Goal: Task Accomplishment & Management: Use online tool/utility

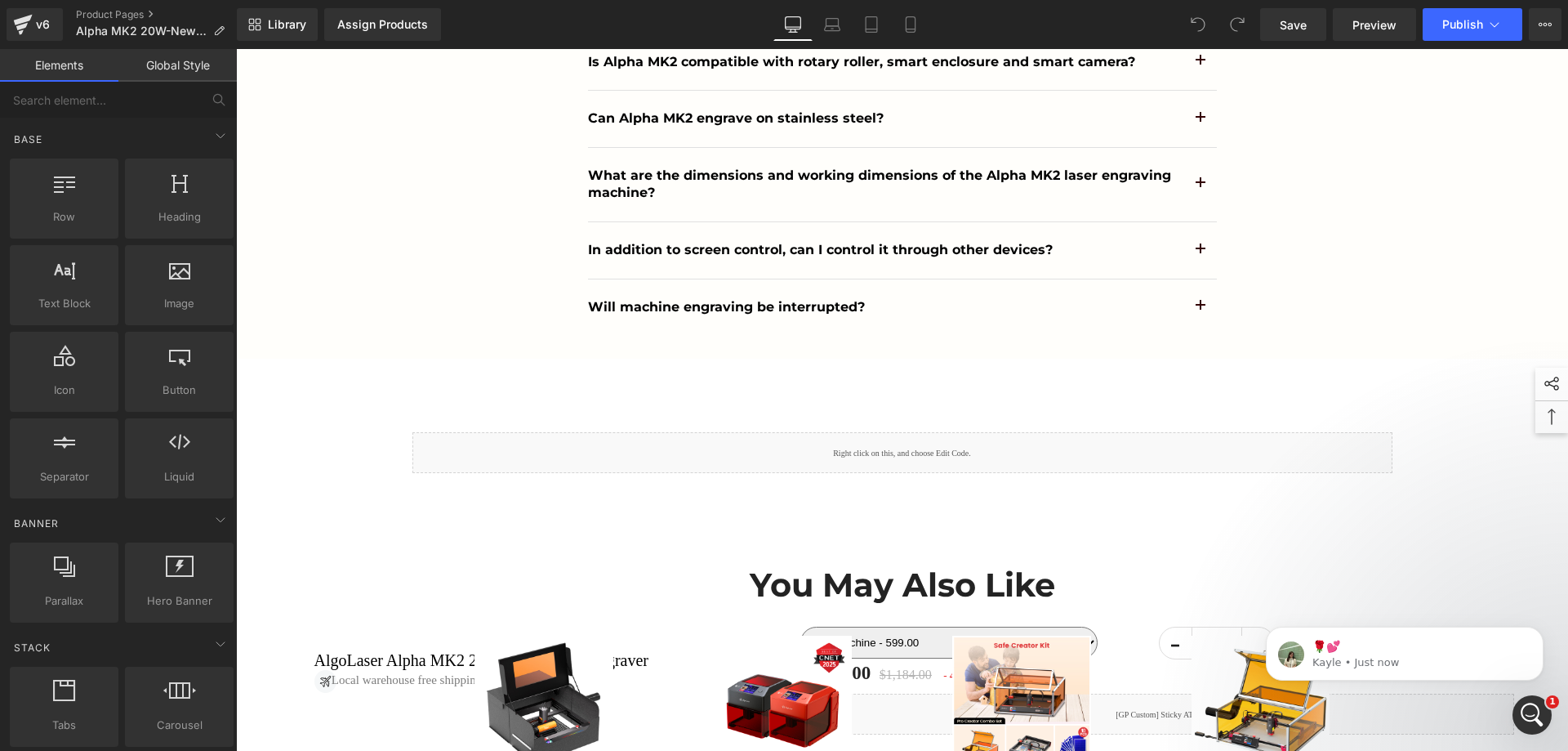
drag, startPoint x: 1554, startPoint y: 683, endPoint x: 1559, endPoint y: 259, distance: 424.0
click at [1559, 592] on html "🌹💕 Kayle • Just now" at bounding box center [1404, 650] width 327 height 114
click at [236, 49] on div at bounding box center [236, 49] width 0 height 0
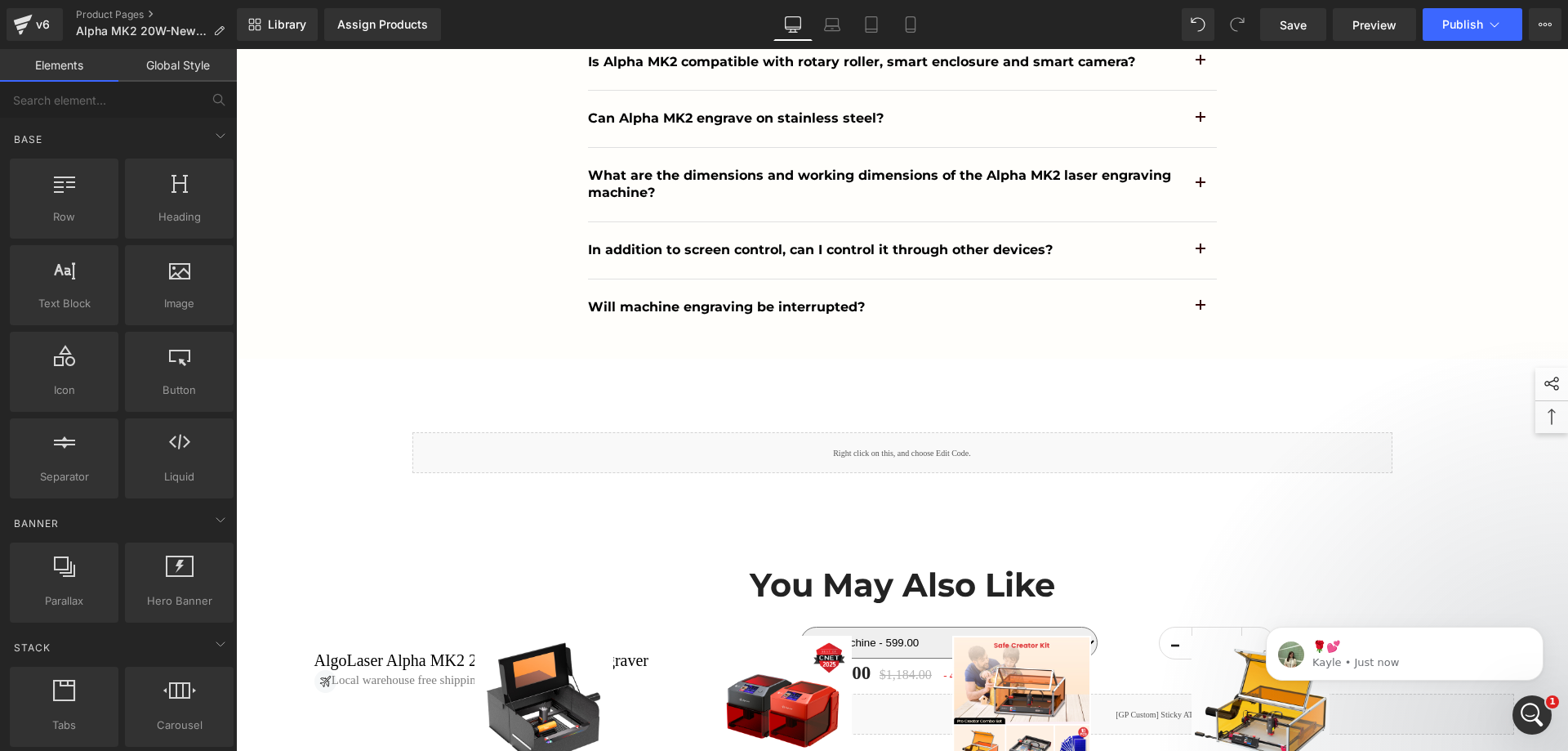
drag, startPoint x: 1553, startPoint y: 749, endPoint x: 1559, endPoint y: 428, distance: 321.1
click at [1559, 592] on html "🌹💕 Kayle • Just now" at bounding box center [1404, 650] width 327 height 114
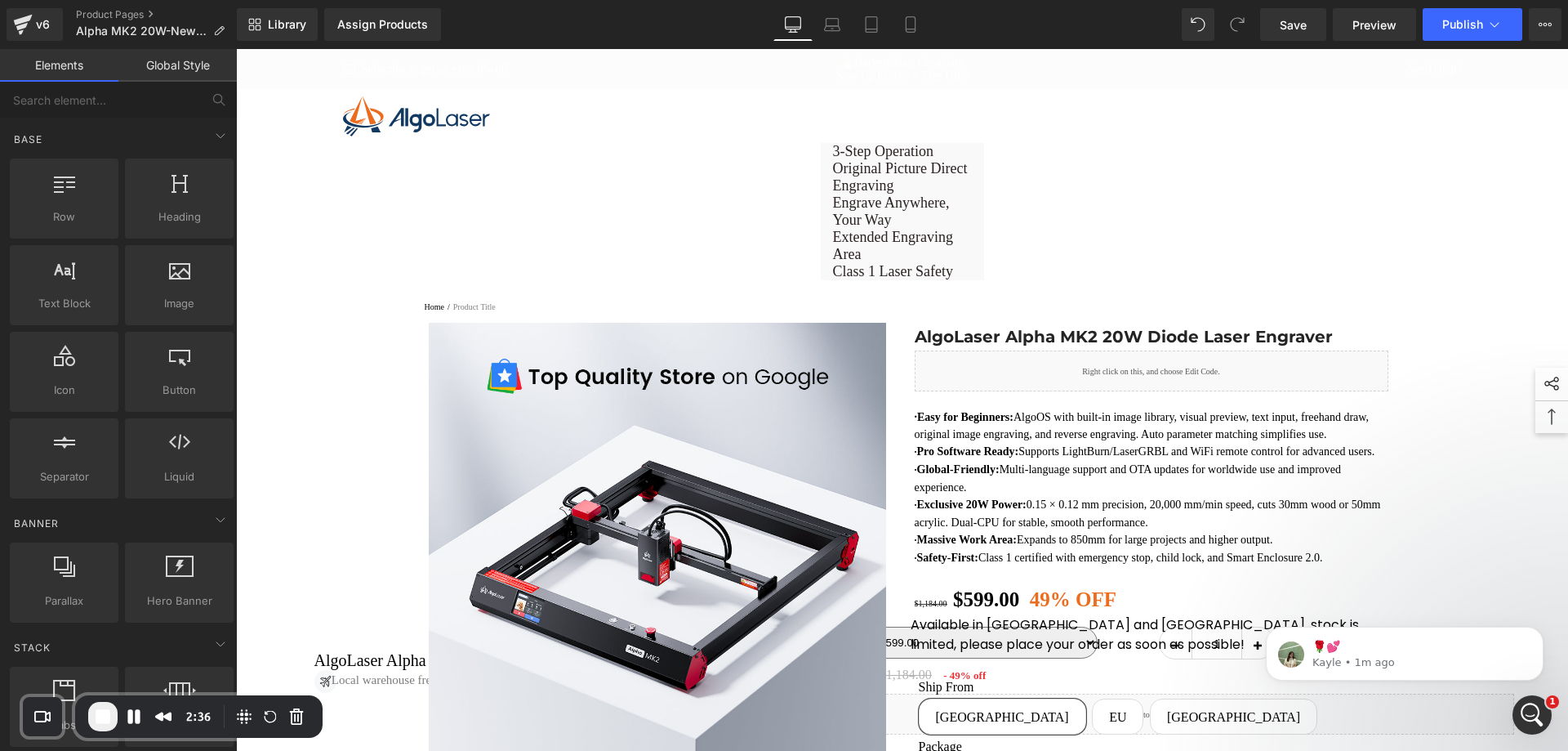
click at [136, 718] on button "Pause Recording" at bounding box center [134, 717] width 26 height 26
click at [135, 717] on span "Play Recording" at bounding box center [134, 718] width 20 height 20
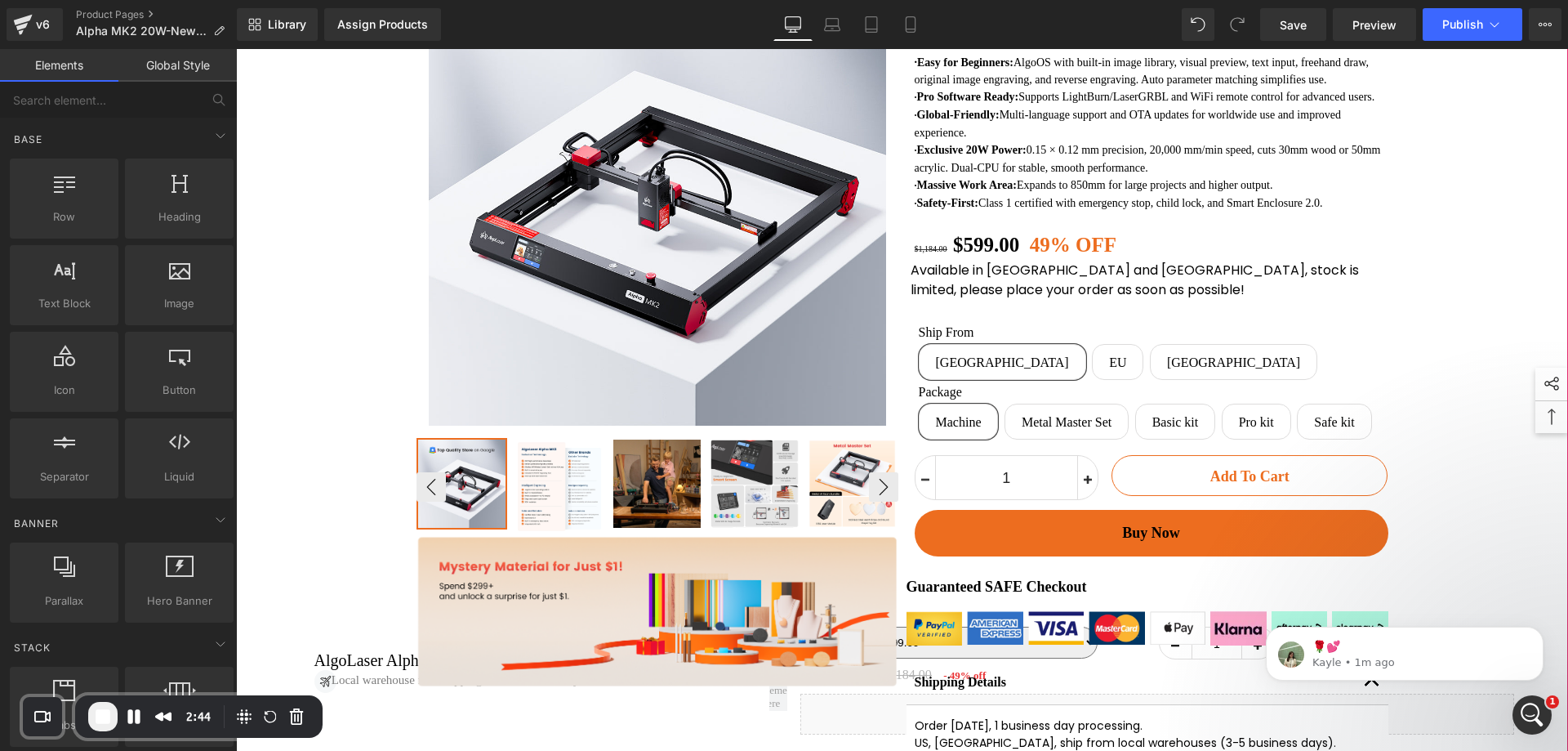
scroll to position [409, 0]
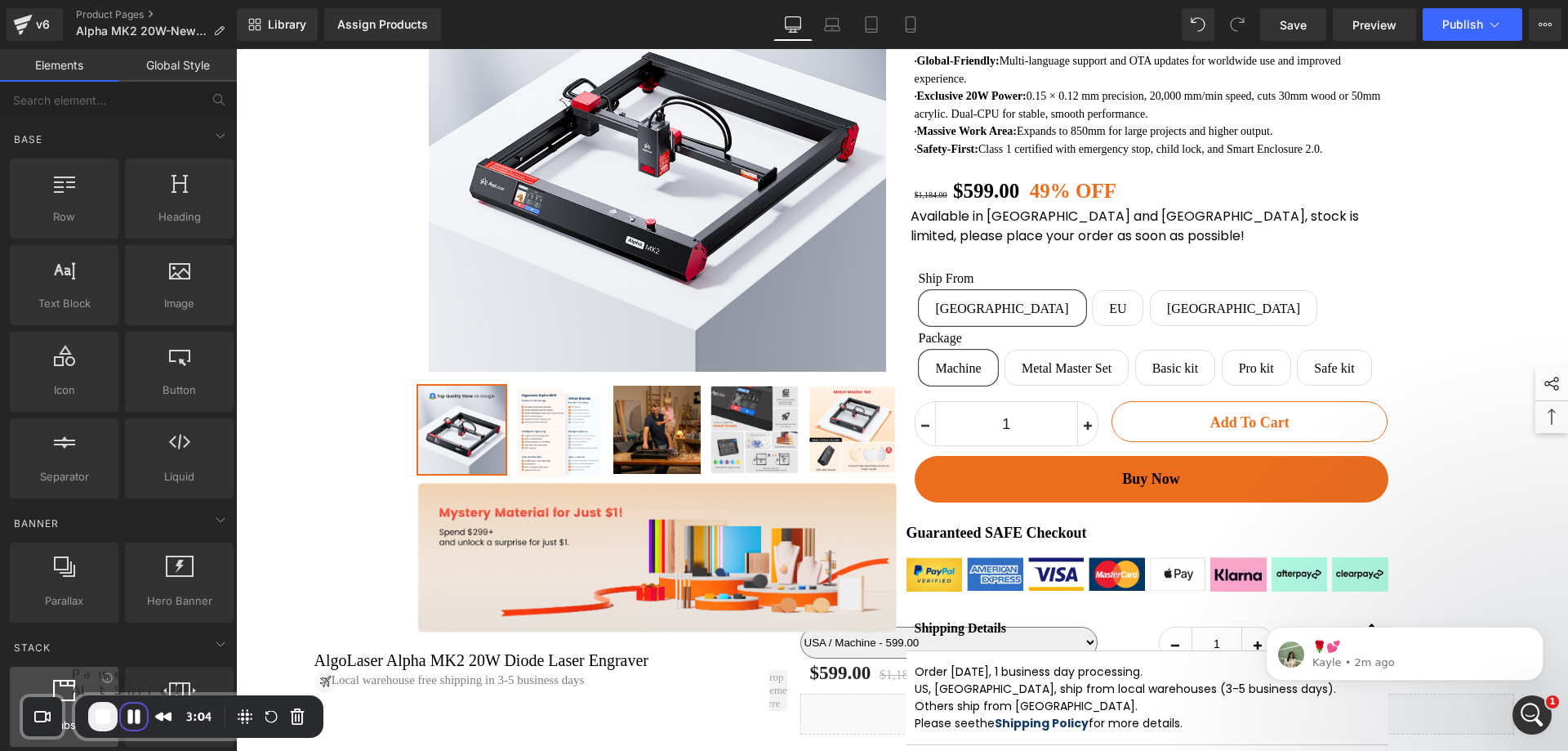
drag, startPoint x: 129, startPoint y: 721, endPoint x: 13, endPoint y: 735, distance: 116.8
click at [129, 721] on button "Pause Recording" at bounding box center [134, 717] width 26 height 26
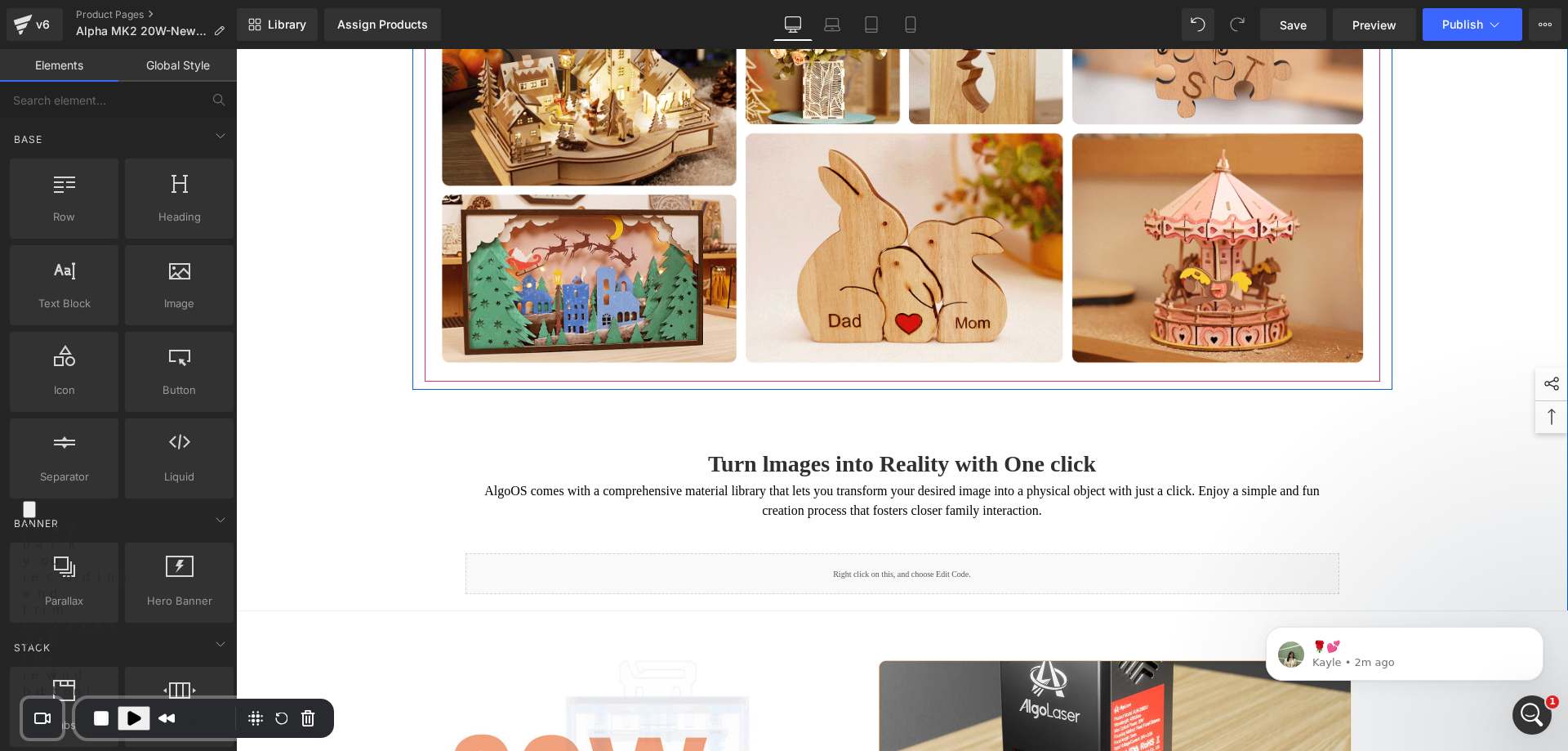
scroll to position [3841, 0]
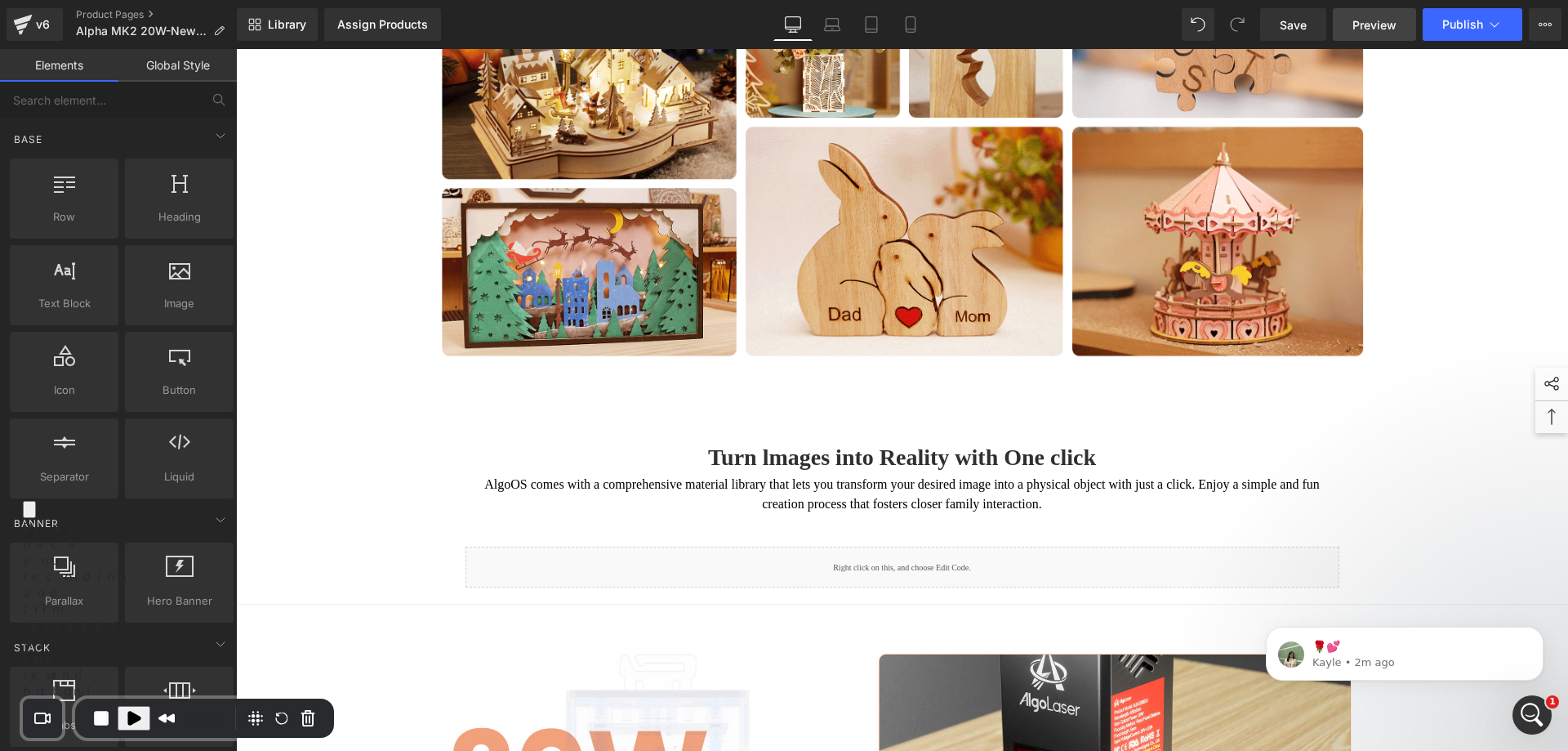
click at [1371, 30] on span "Preview" at bounding box center [1374, 24] width 44 height 17
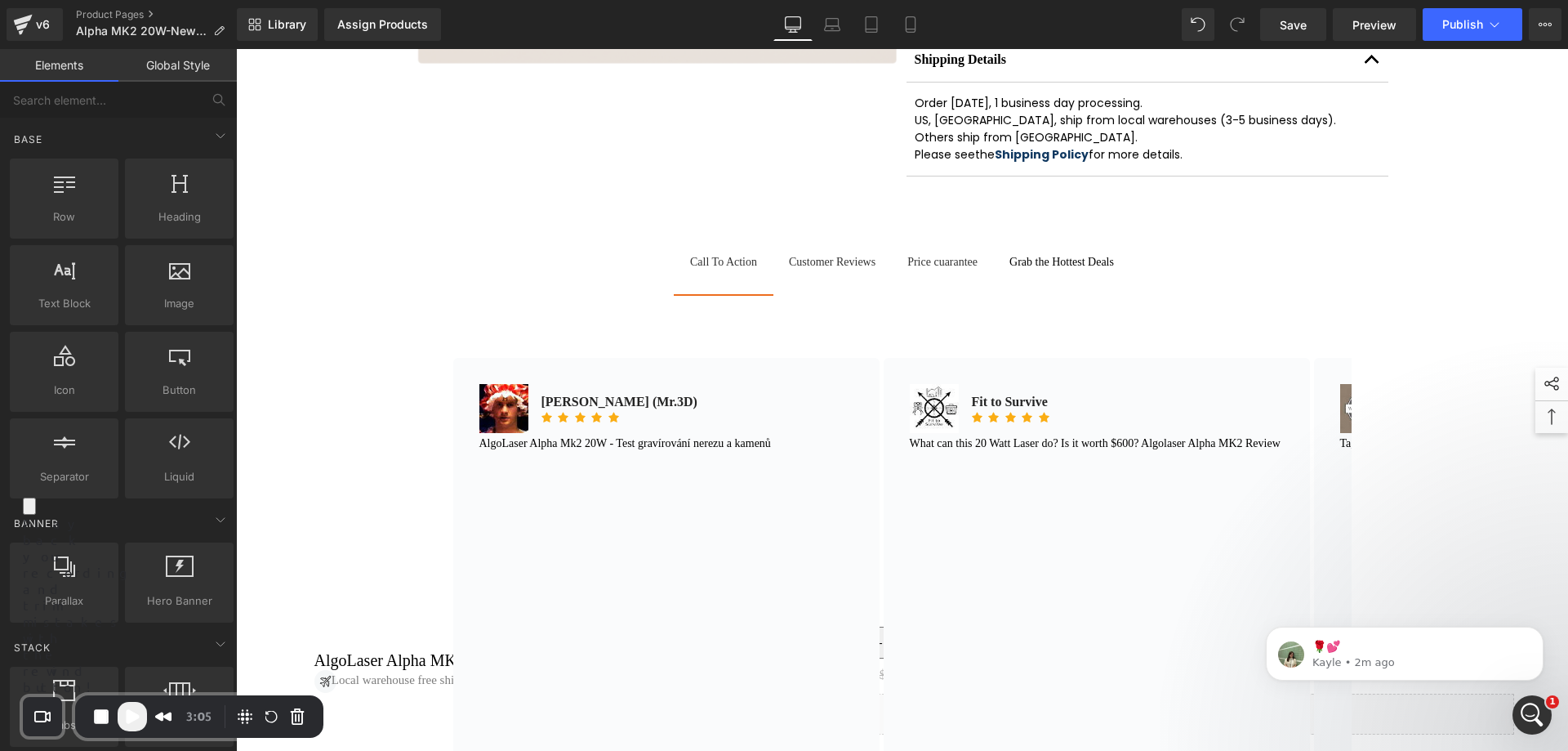
scroll to position [0, 0]
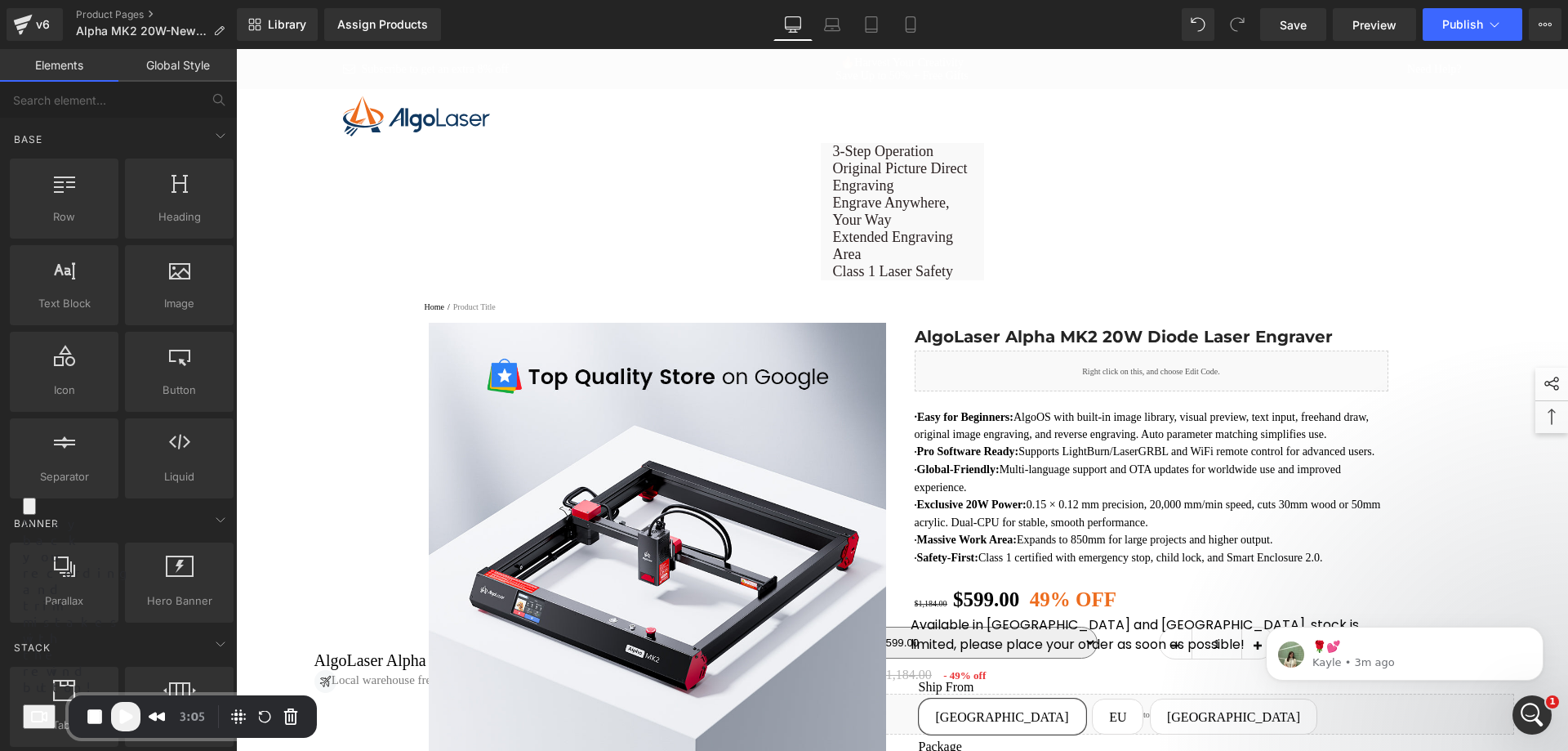
click at [134, 723] on span "Play Recording" at bounding box center [126, 717] width 20 height 20
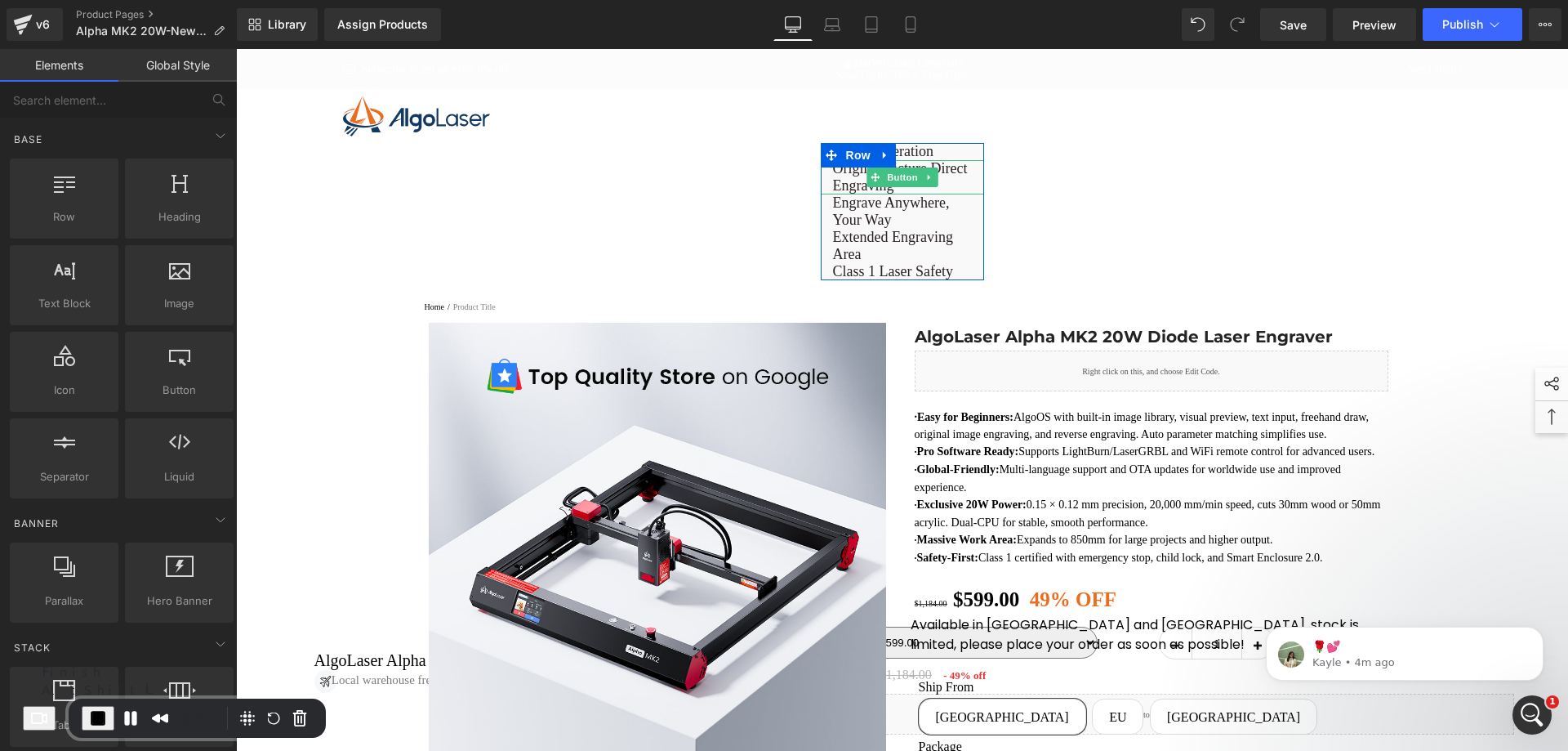
drag, startPoint x: 890, startPoint y: 173, endPoint x: 772, endPoint y: 261, distance: 147.2
click at [890, 173] on span "Button" at bounding box center [903, 178] width 38 height 20
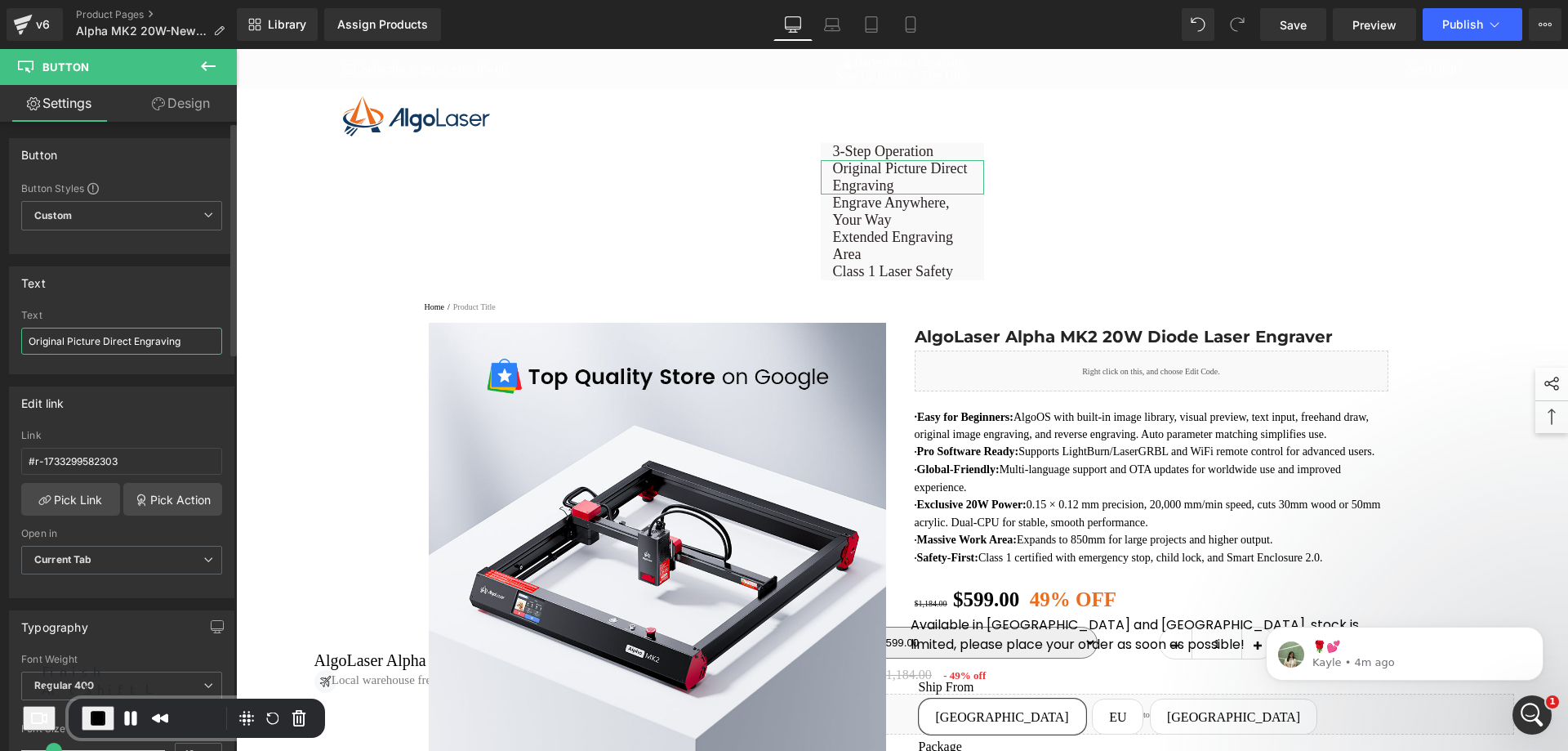
click at [149, 332] on input "Original Picture Direct Engraving" at bounding box center [121, 342] width 201 height 27
drag, startPoint x: 893, startPoint y: 216, endPoint x: 259, endPoint y: 351, distance: 648.2
click at [893, 216] on span "Button" at bounding box center [903, 212] width 38 height 20
click at [88, 340] on input "Engrave Anywhere, Your Way" at bounding box center [121, 342] width 201 height 27
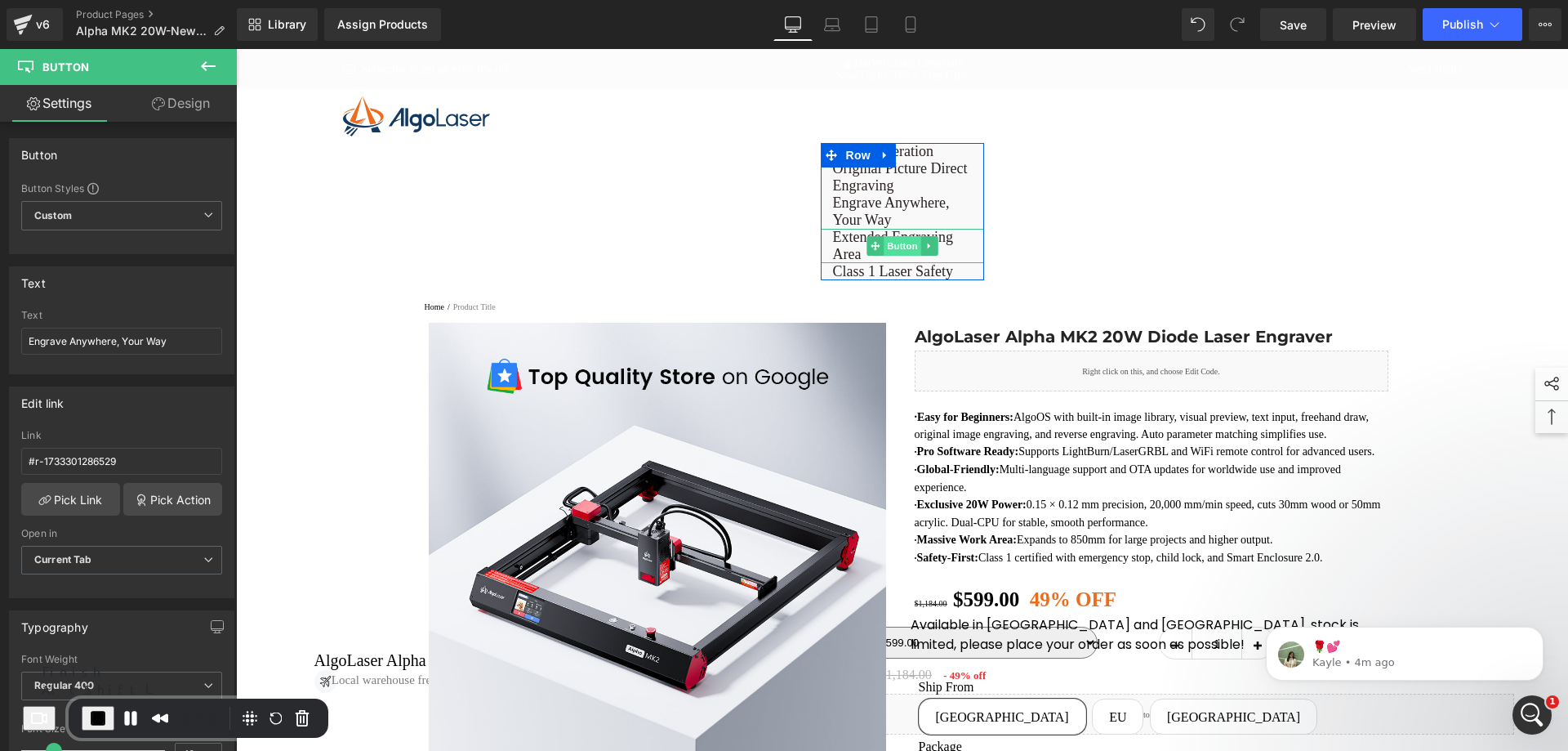
click at [889, 246] on span "Button" at bounding box center [903, 246] width 38 height 20
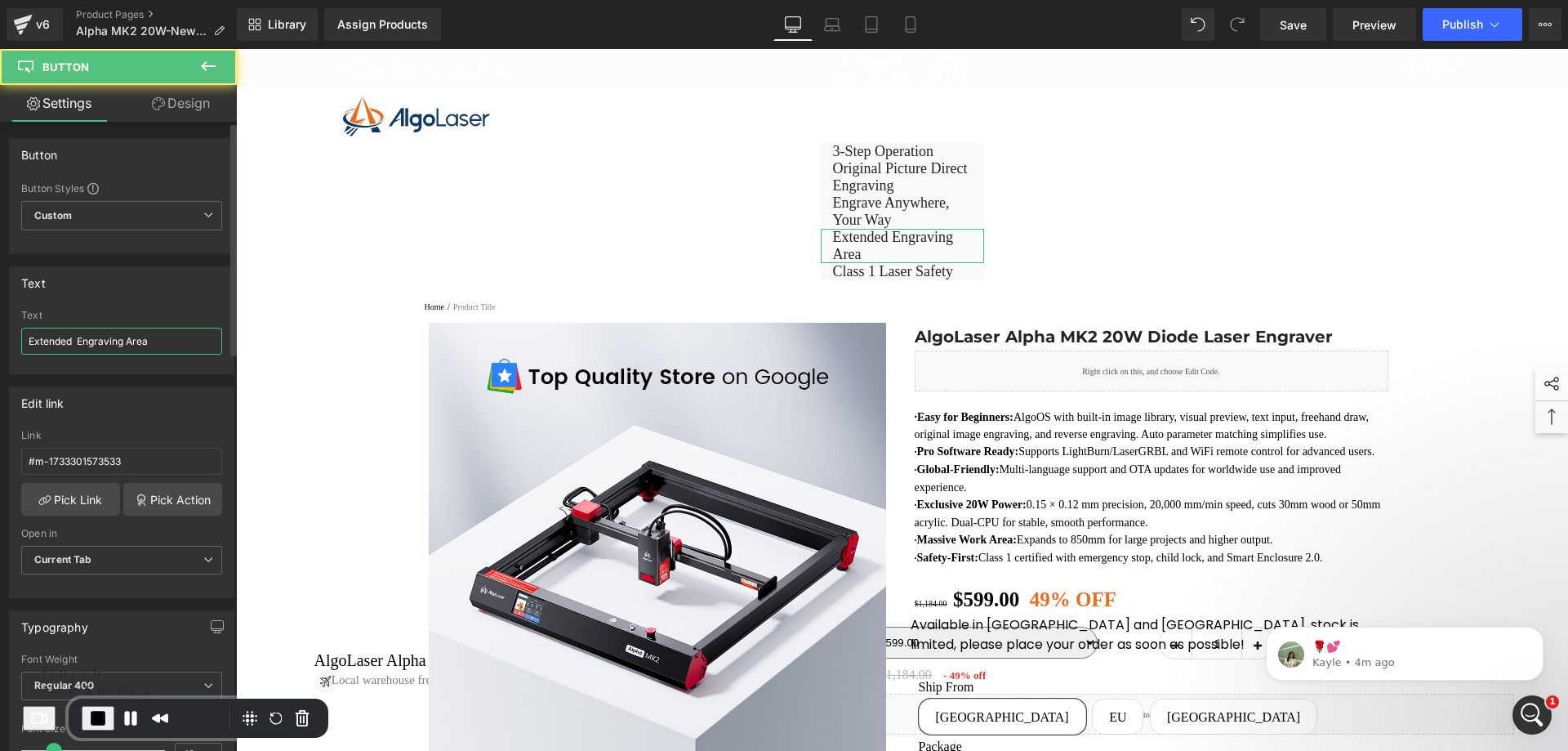
click at [116, 345] on input "Extended Engraving Area" at bounding box center [121, 342] width 201 height 27
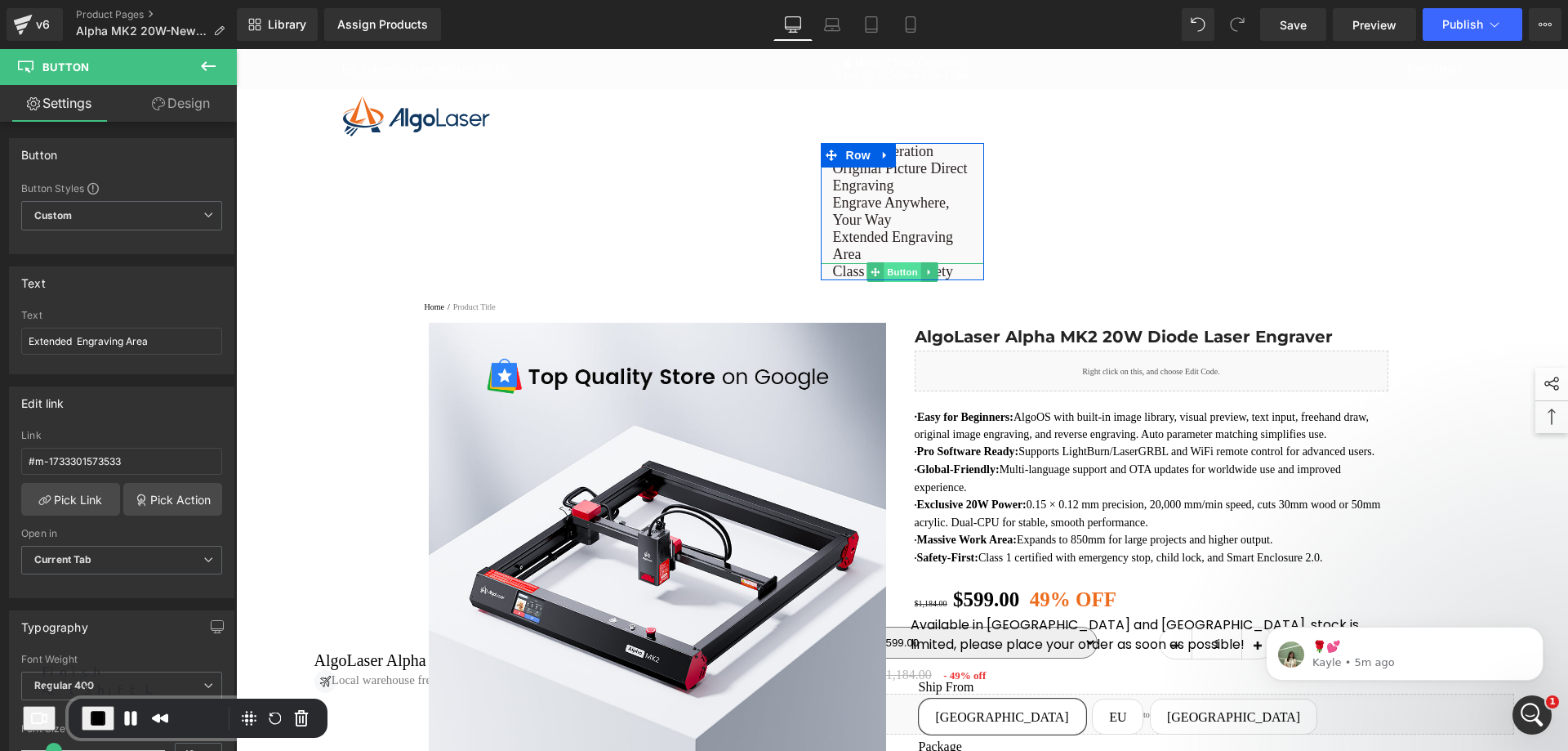
click at [886, 272] on span "Button" at bounding box center [903, 273] width 38 height 20
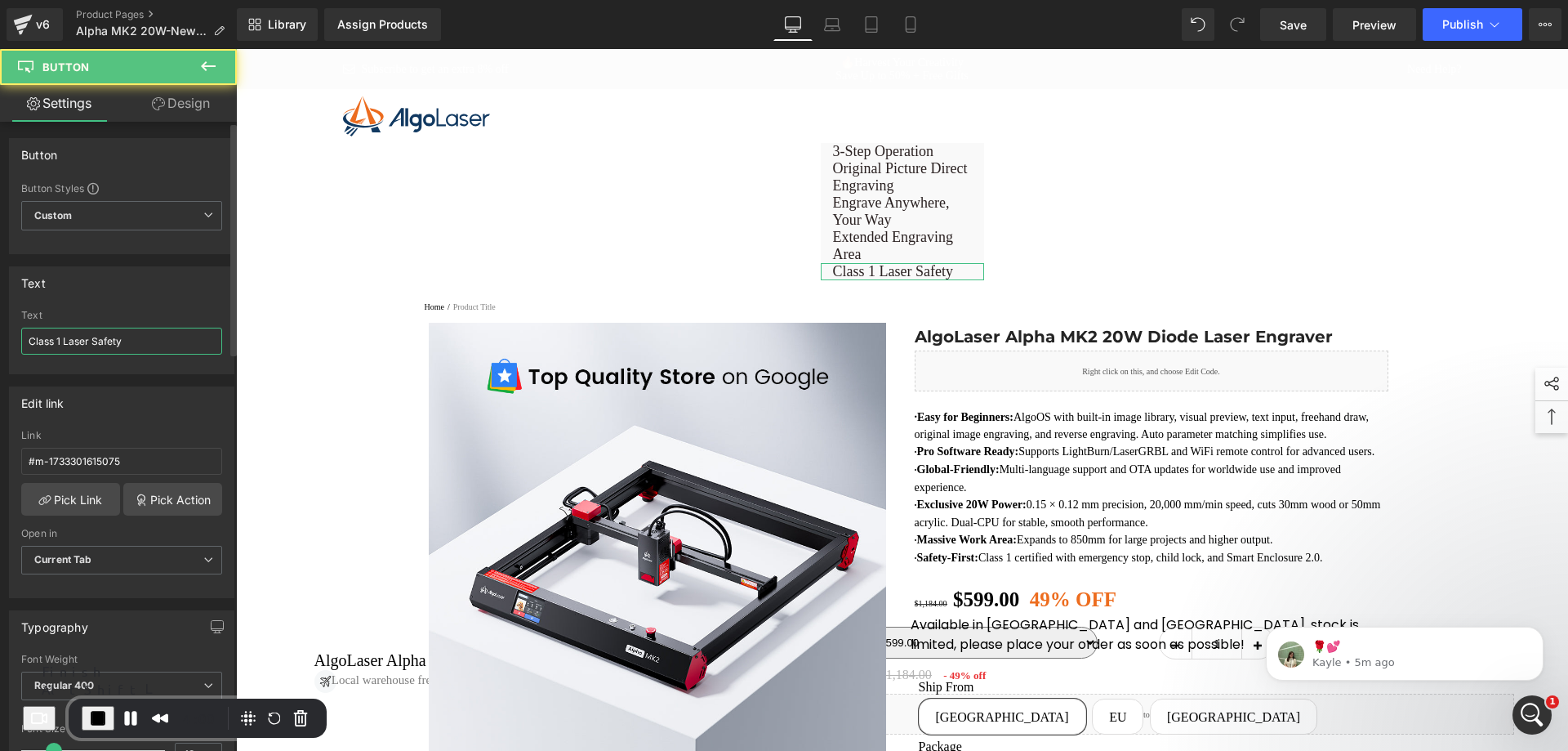
click at [129, 335] on input "Class 1 Laser Safety" at bounding box center [121, 342] width 201 height 27
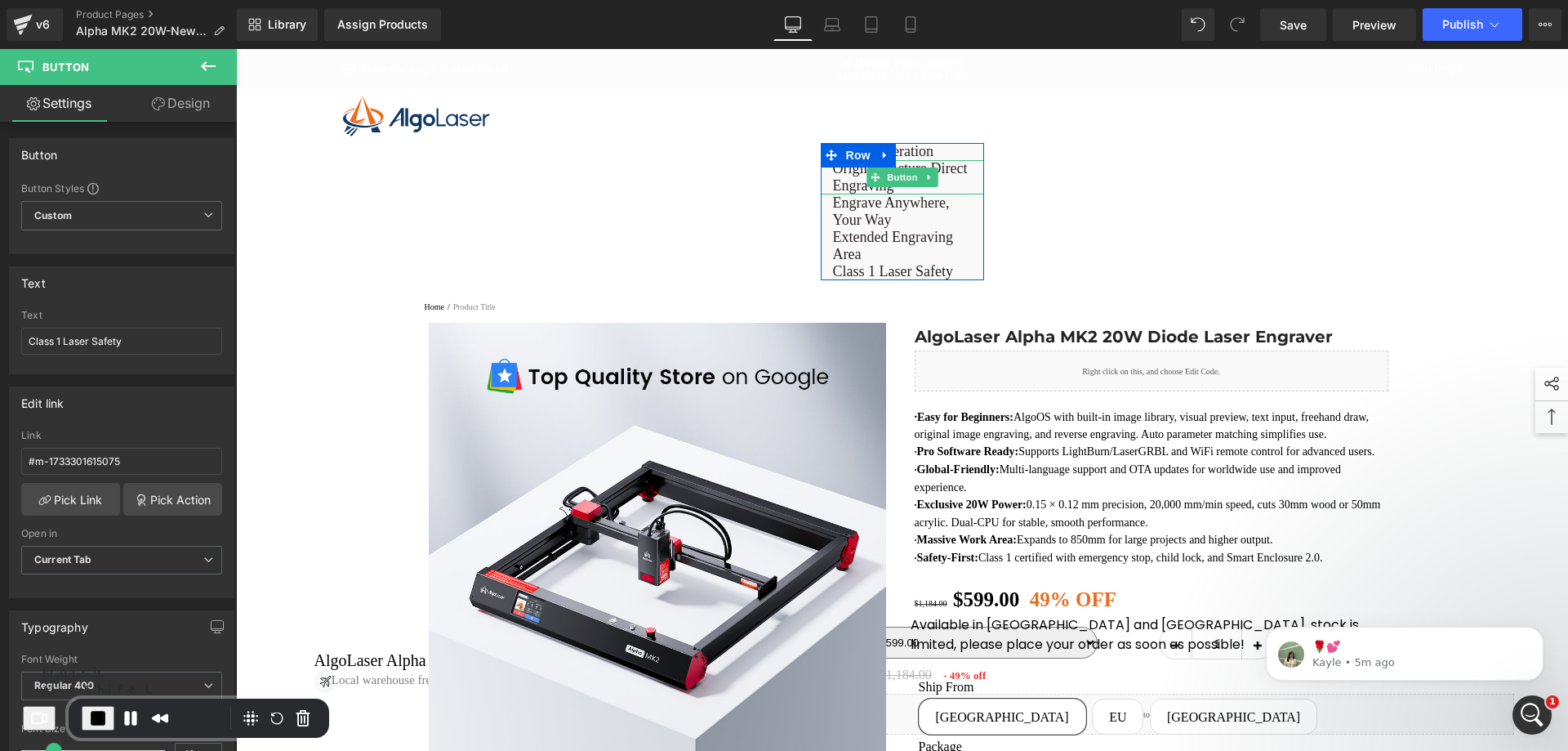
drag, startPoint x: 853, startPoint y: 175, endPoint x: 878, endPoint y: 179, distance: 25.3
click at [853, 175] on span "Original Picture Direct Engraving" at bounding box center [902, 178] width 139 height 34
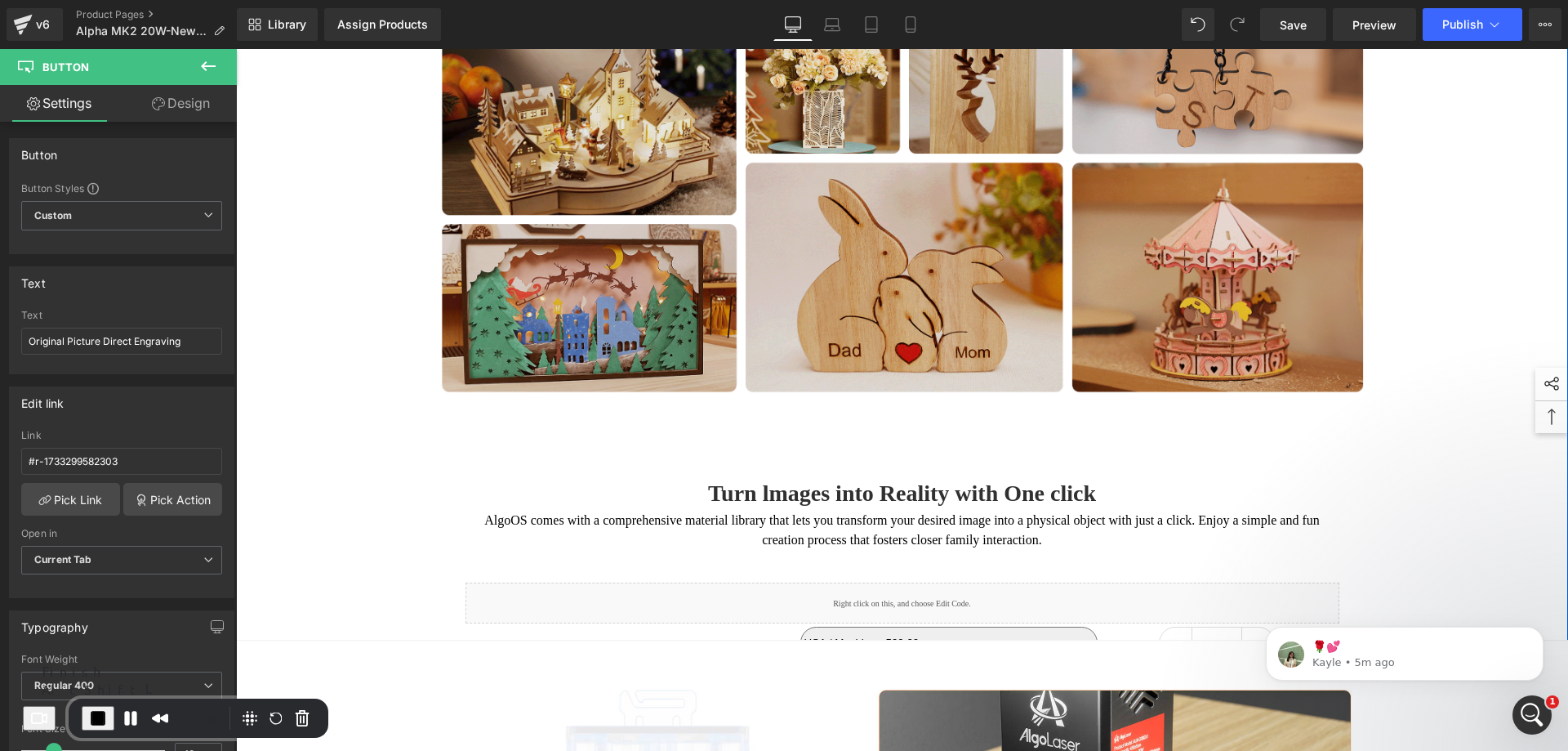
scroll to position [3969, 0]
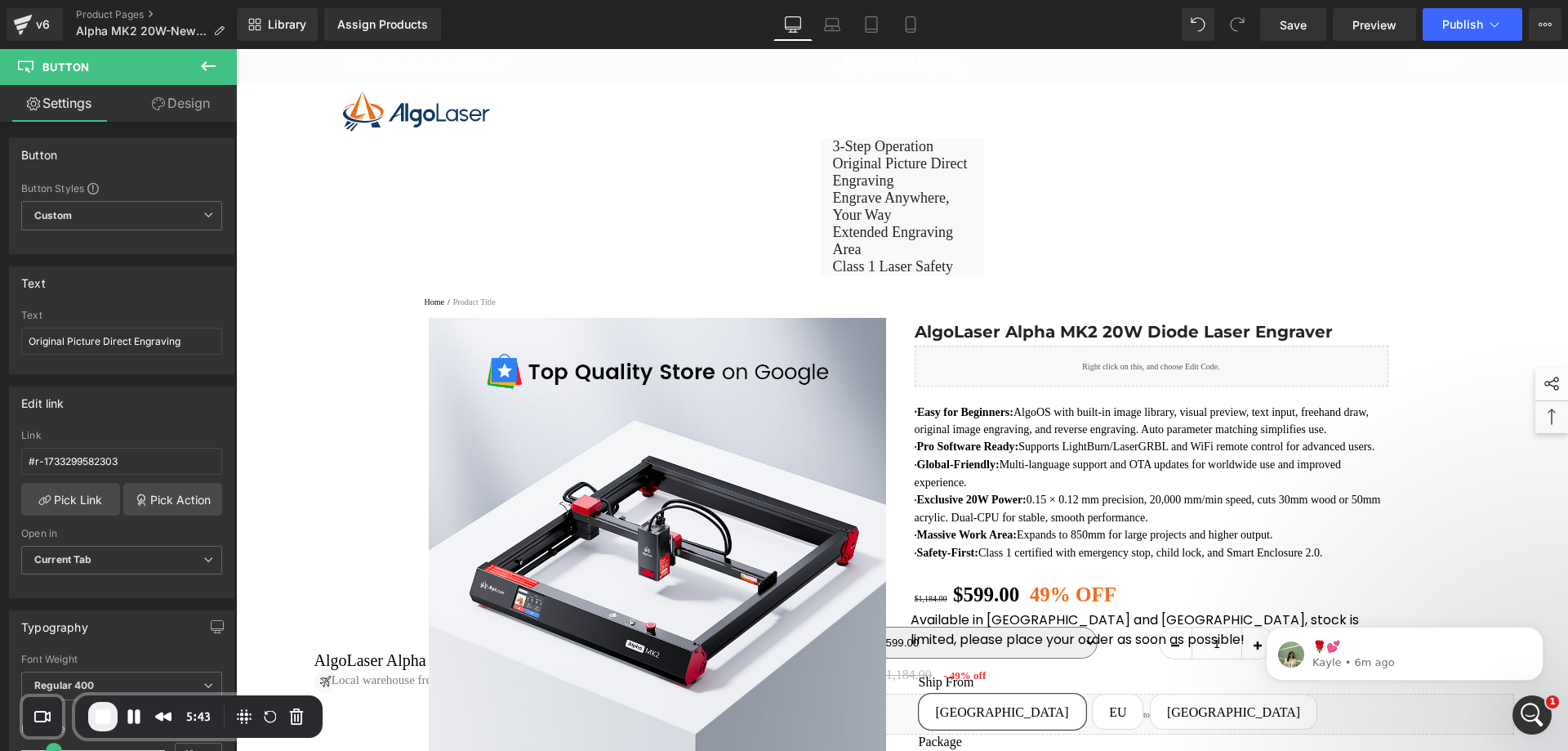
scroll to position [0, 0]
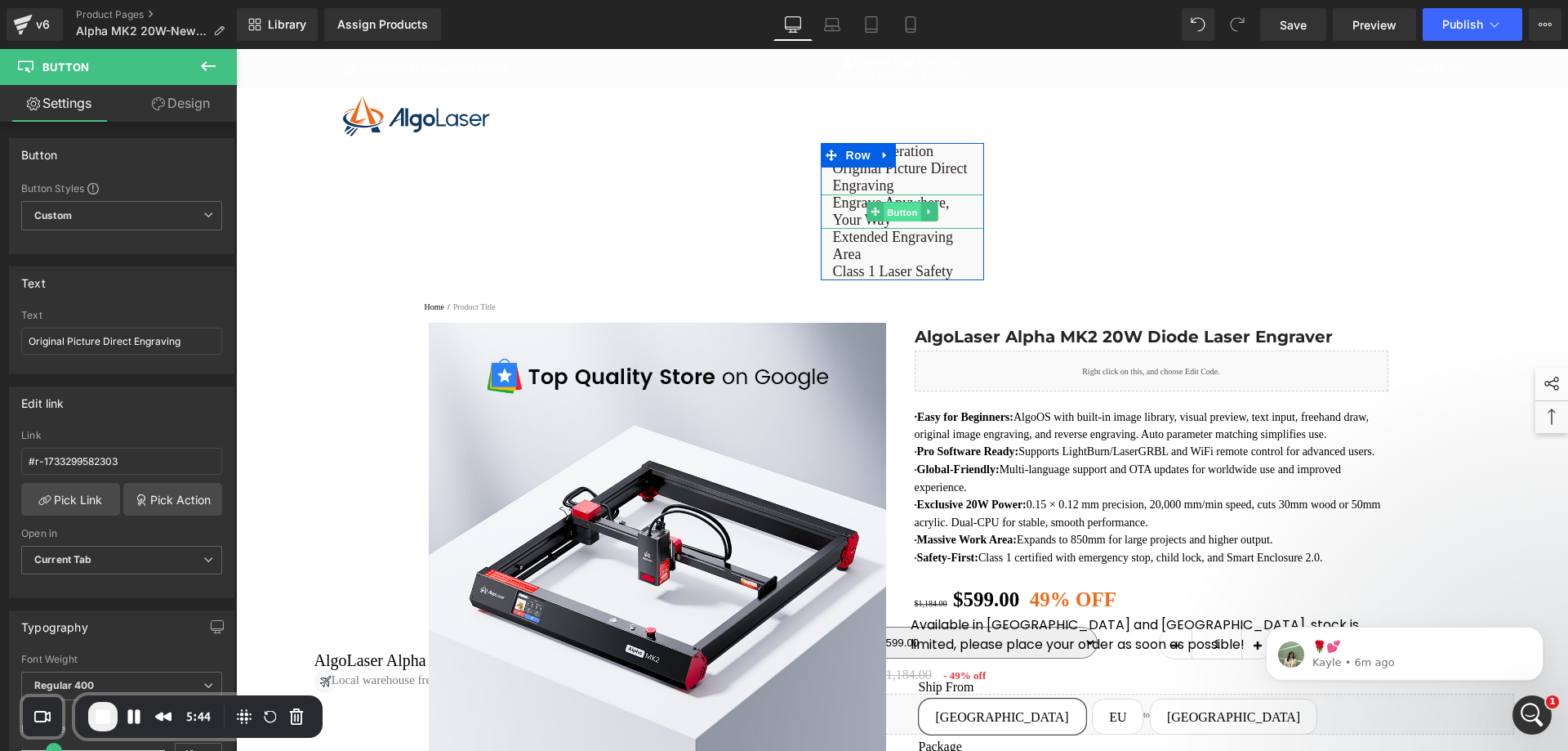
click at [896, 213] on span "Button" at bounding box center [903, 213] width 38 height 20
click at [866, 221] on span at bounding box center [875, 212] width 17 height 20
click at [899, 217] on span "Button" at bounding box center [903, 212] width 38 height 20
click at [951, 212] on span "Engrave Anywhere, Your Way" at bounding box center [902, 212] width 139 height 34
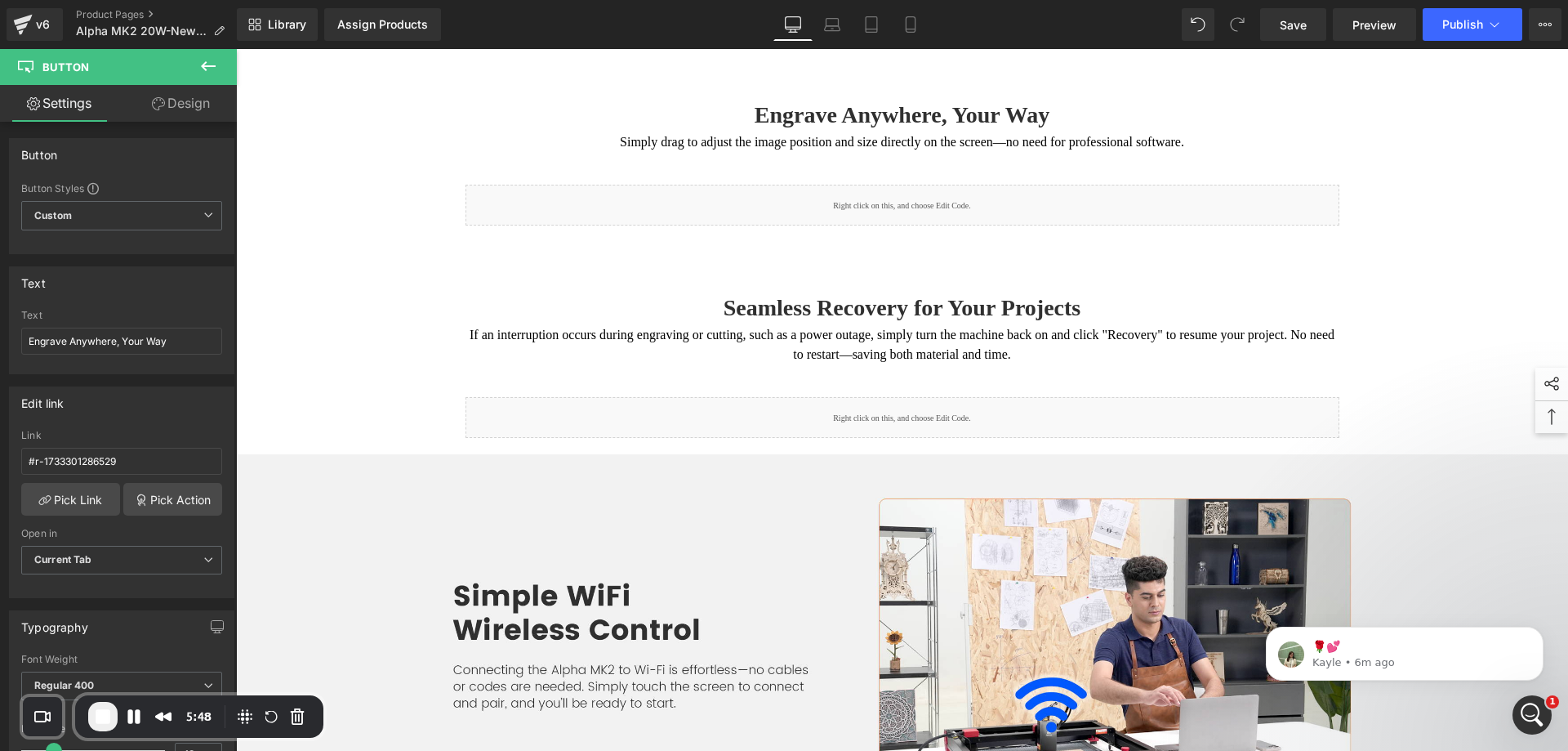
scroll to position [7030, 0]
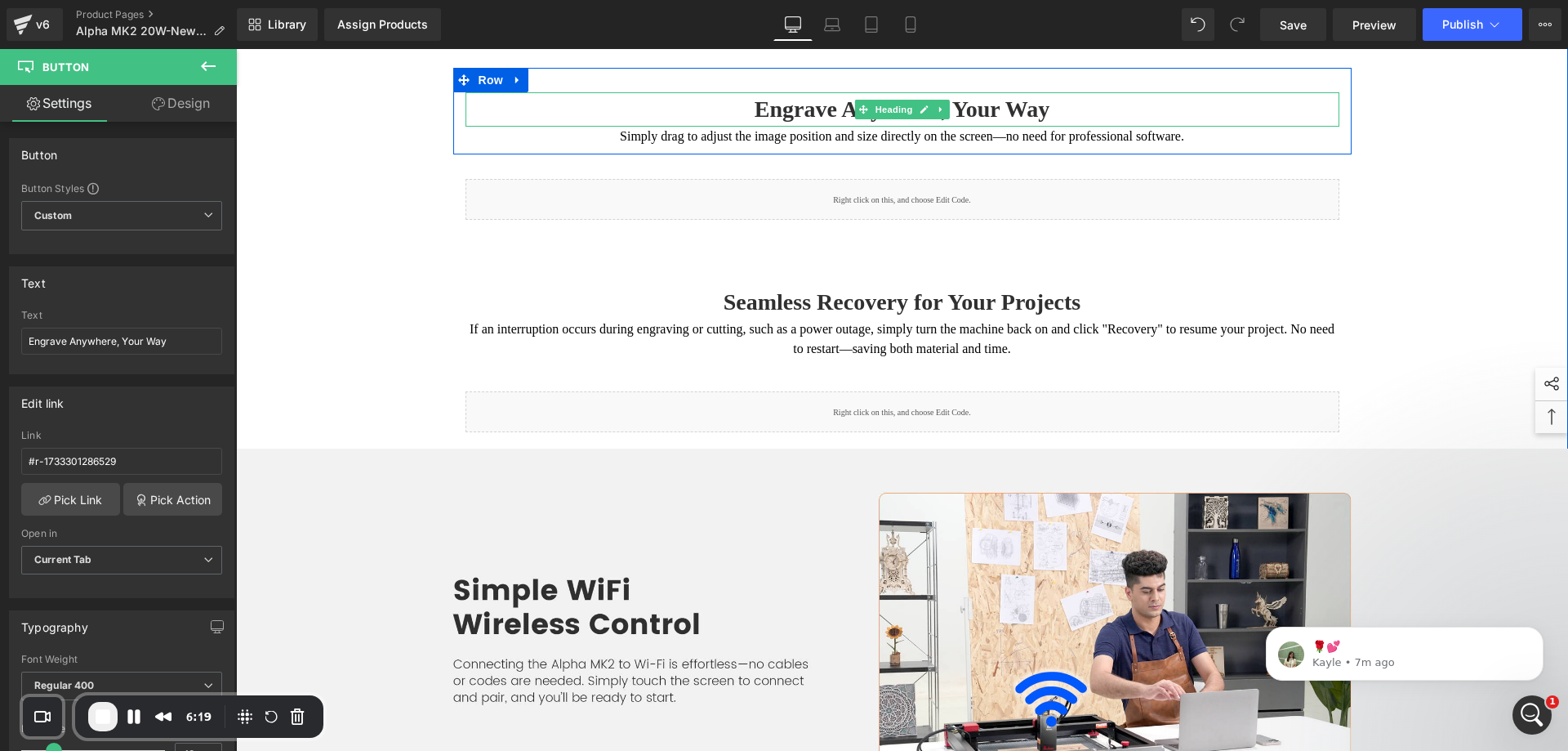
drag, startPoint x: 863, startPoint y: 141, endPoint x: 683, endPoint y: 182, distance: 184.6
click at [863, 120] on span at bounding box center [863, 110] width 17 height 20
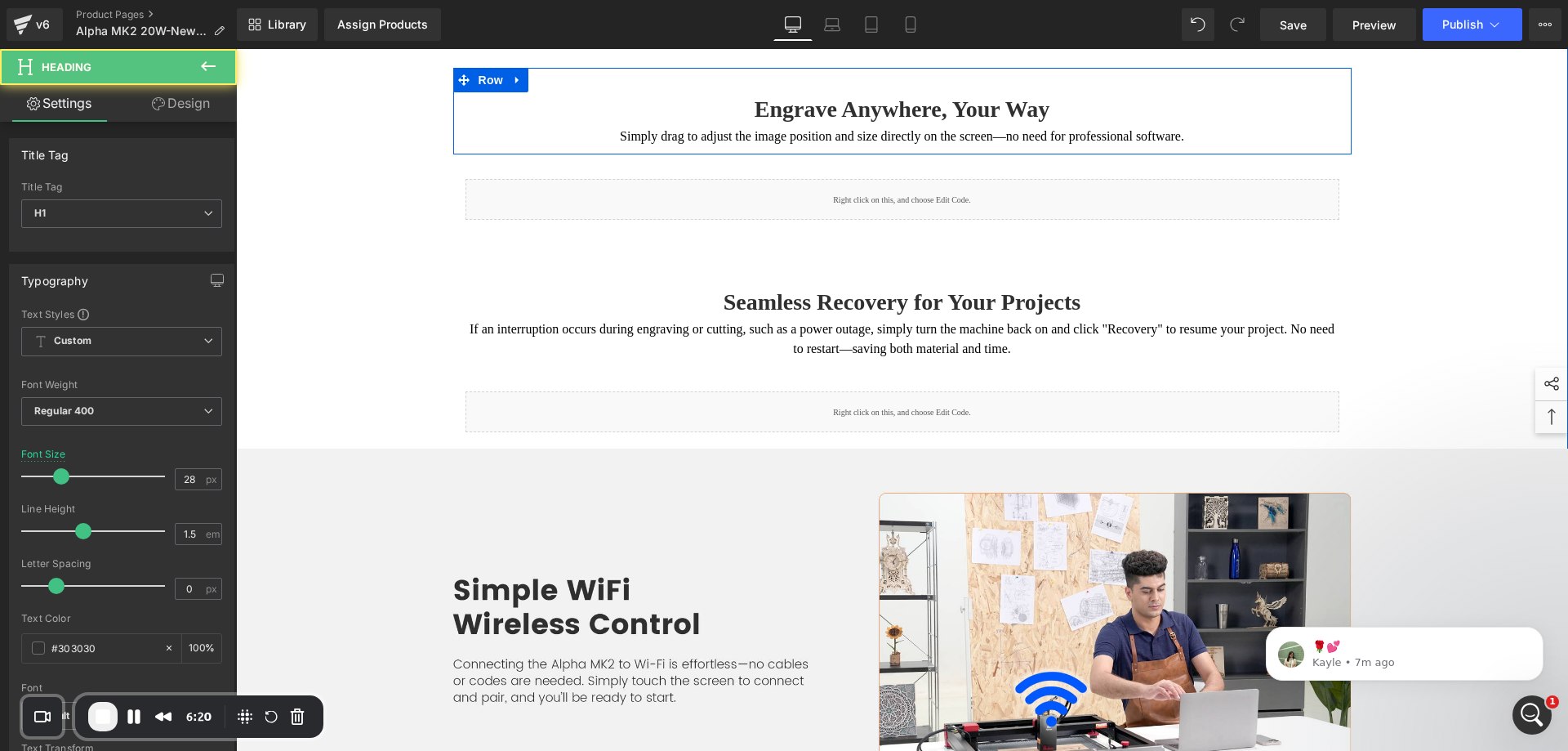
click at [771, 121] on b "Engrave Anywhere, Your Way" at bounding box center [903, 109] width 295 height 25
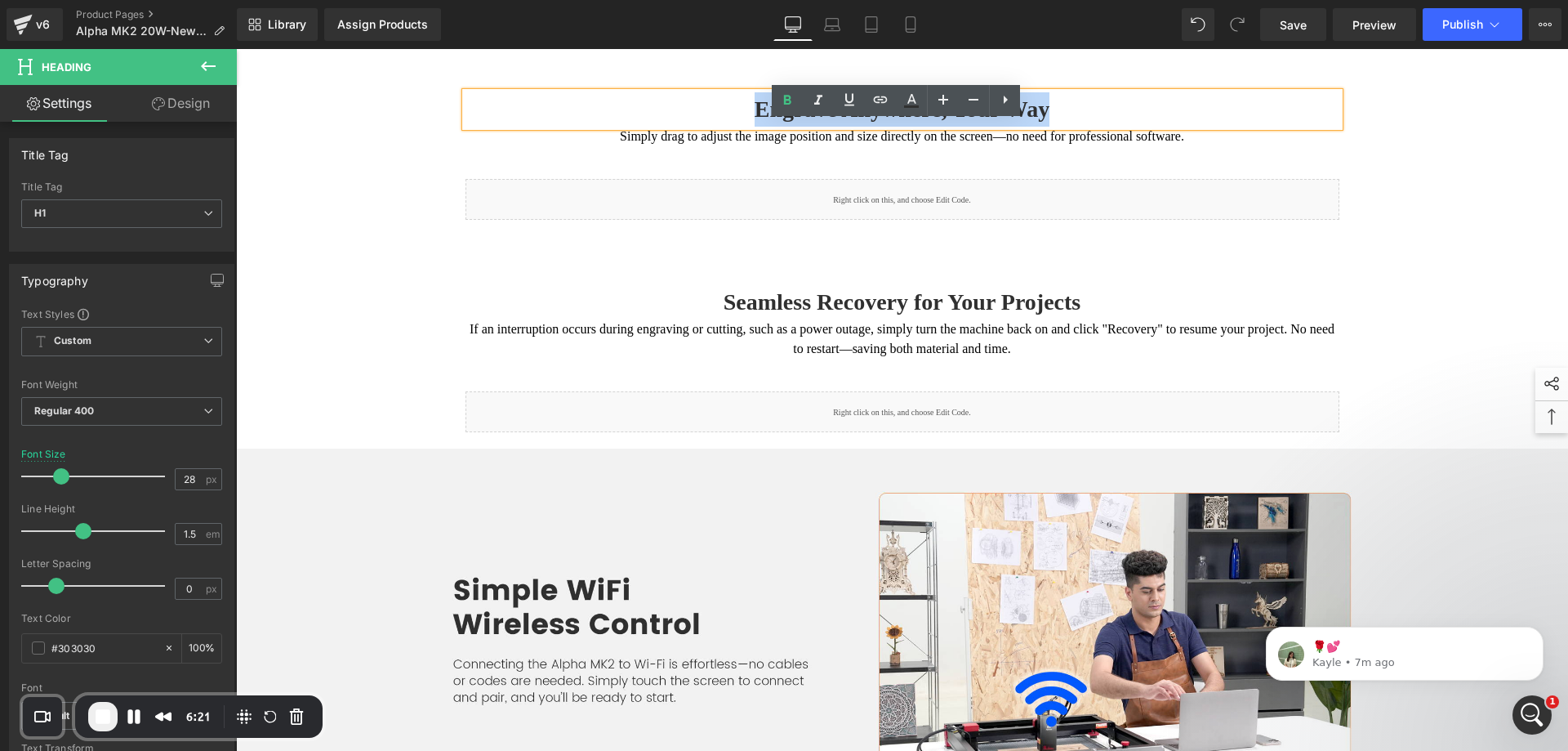
drag, startPoint x: 752, startPoint y: 141, endPoint x: 1038, endPoint y: 140, distance: 286.0
click at [1038, 121] on b "Engrave Anywhere, Your Way" at bounding box center [903, 109] width 295 height 25
copy b "Engrave Anywhere, Your Way"
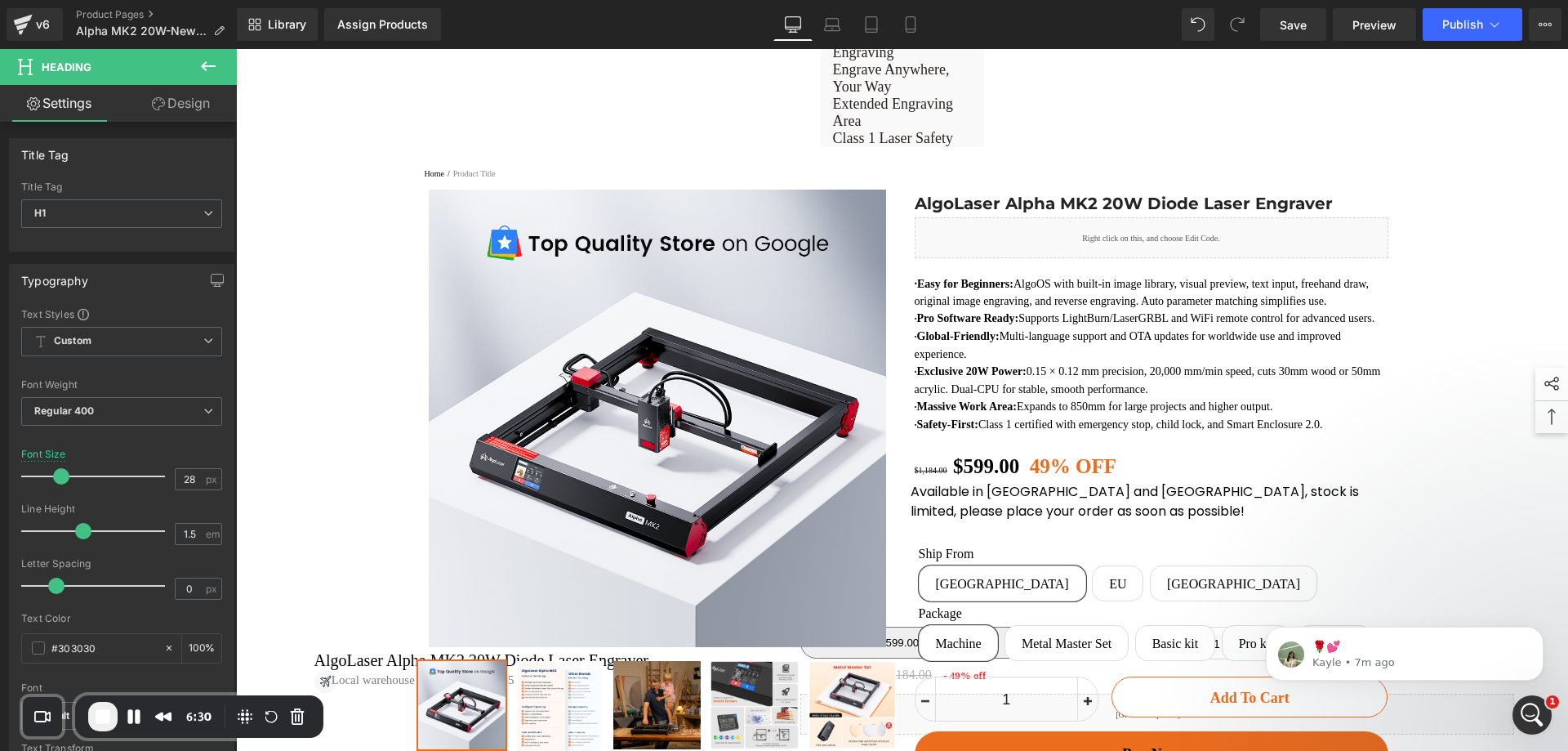
scroll to position [0, 0]
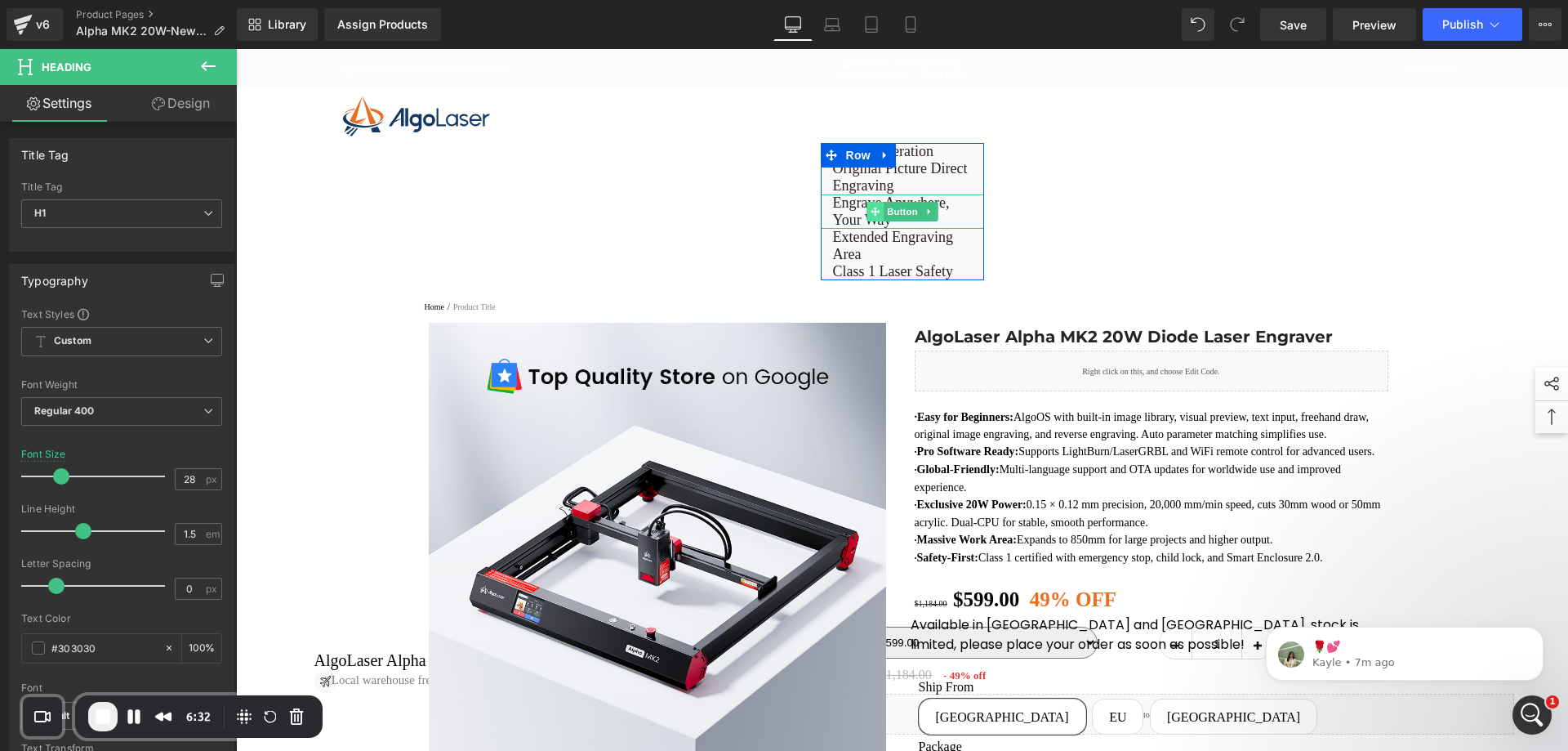
click at [873, 209] on icon at bounding box center [875, 211] width 9 height 10
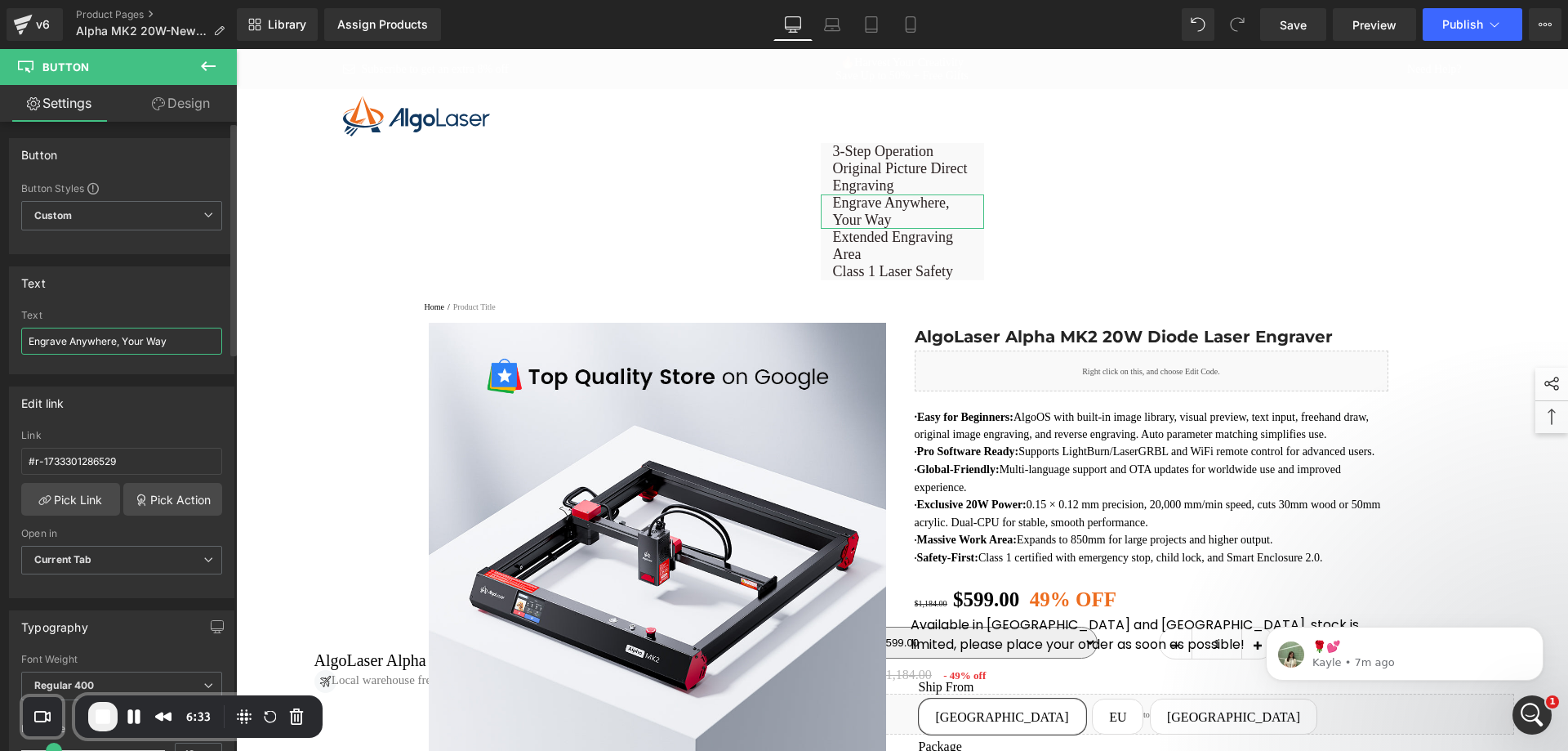
click at [188, 340] on input "Engrave Anywhere, Your Way" at bounding box center [121, 342] width 201 height 27
drag, startPoint x: 875, startPoint y: 246, endPoint x: 849, endPoint y: 245, distance: 26.0
click at [875, 246] on span at bounding box center [875, 246] width 17 height 20
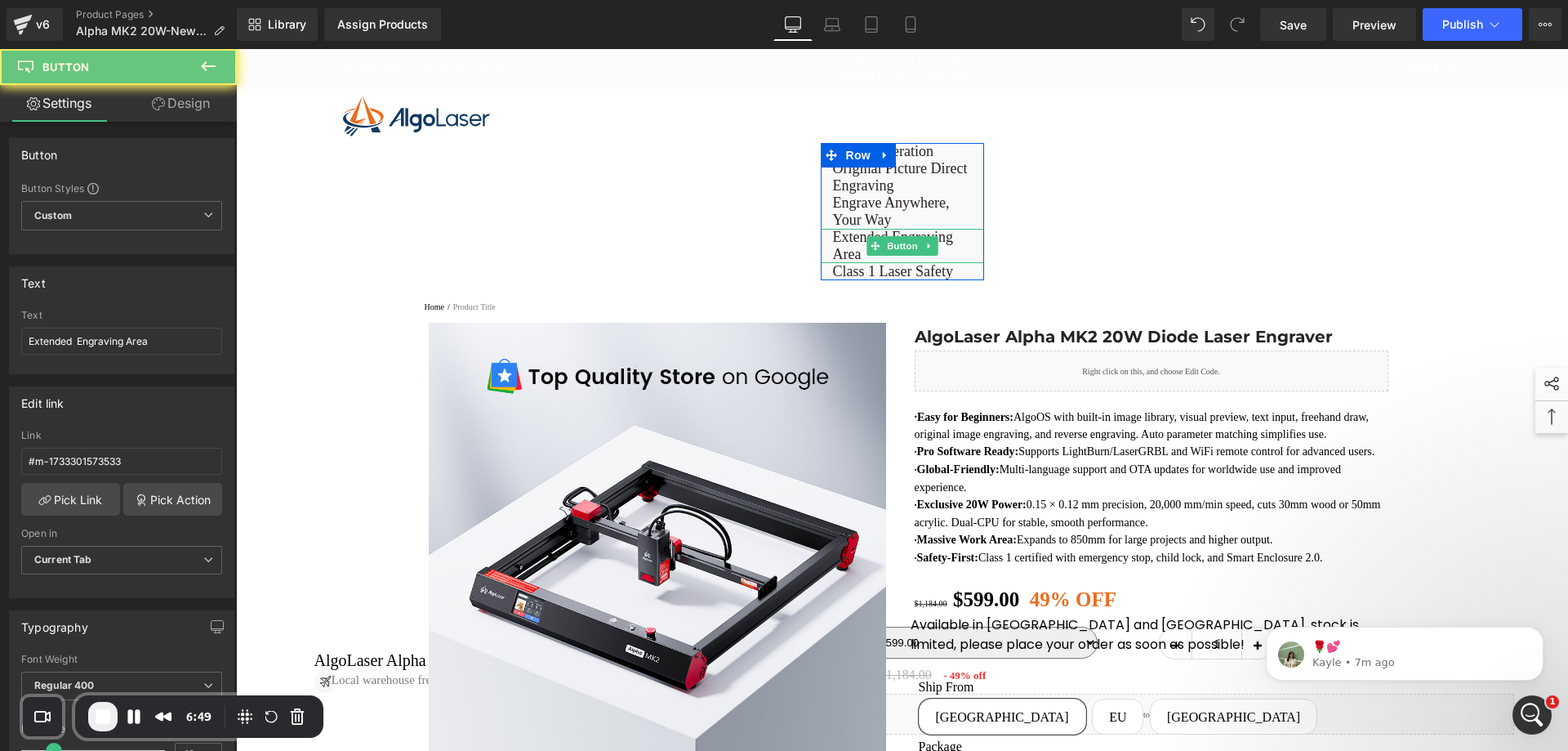
click at [849, 245] on span "Extended Engraving Area" at bounding box center [902, 246] width 139 height 34
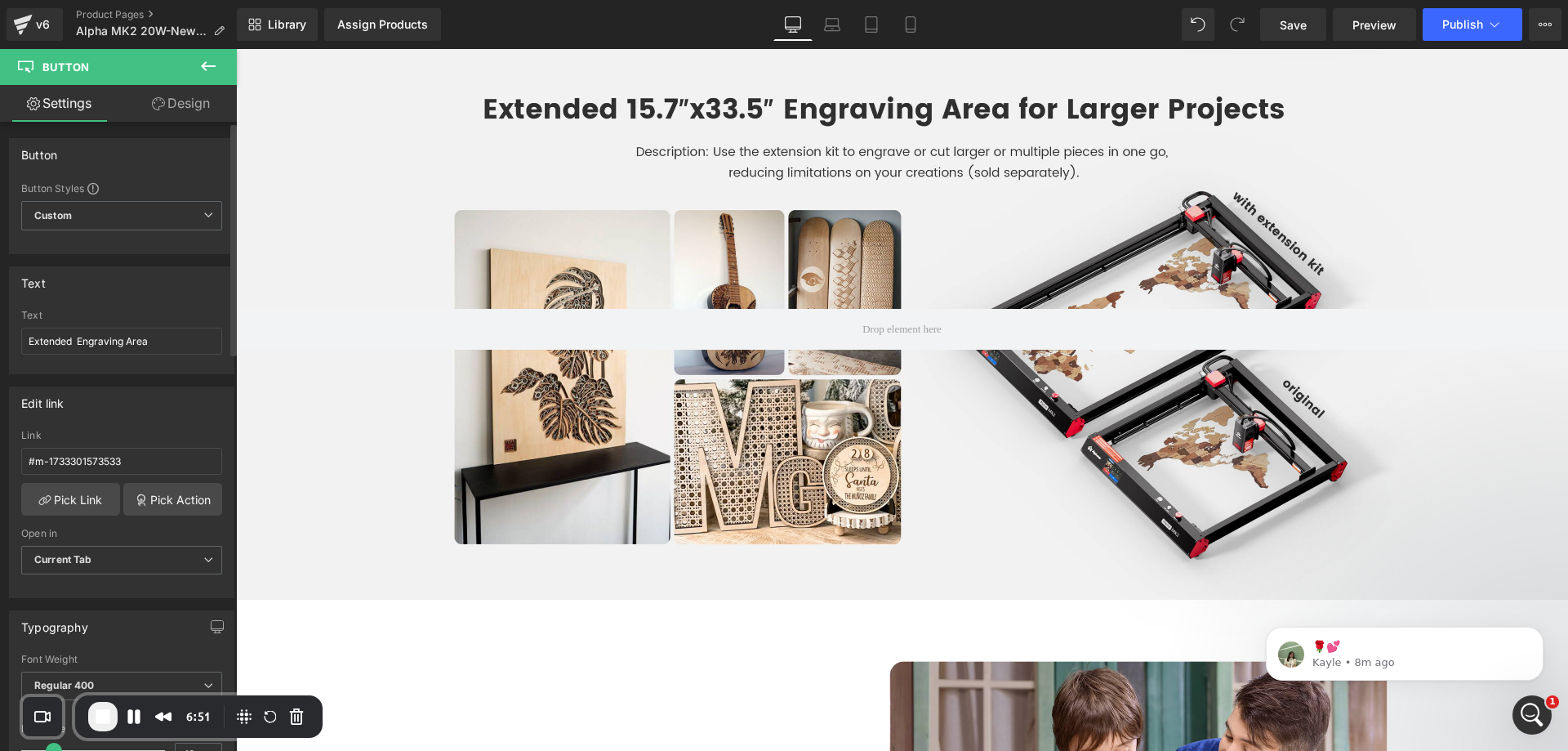
scroll to position [9144, 0]
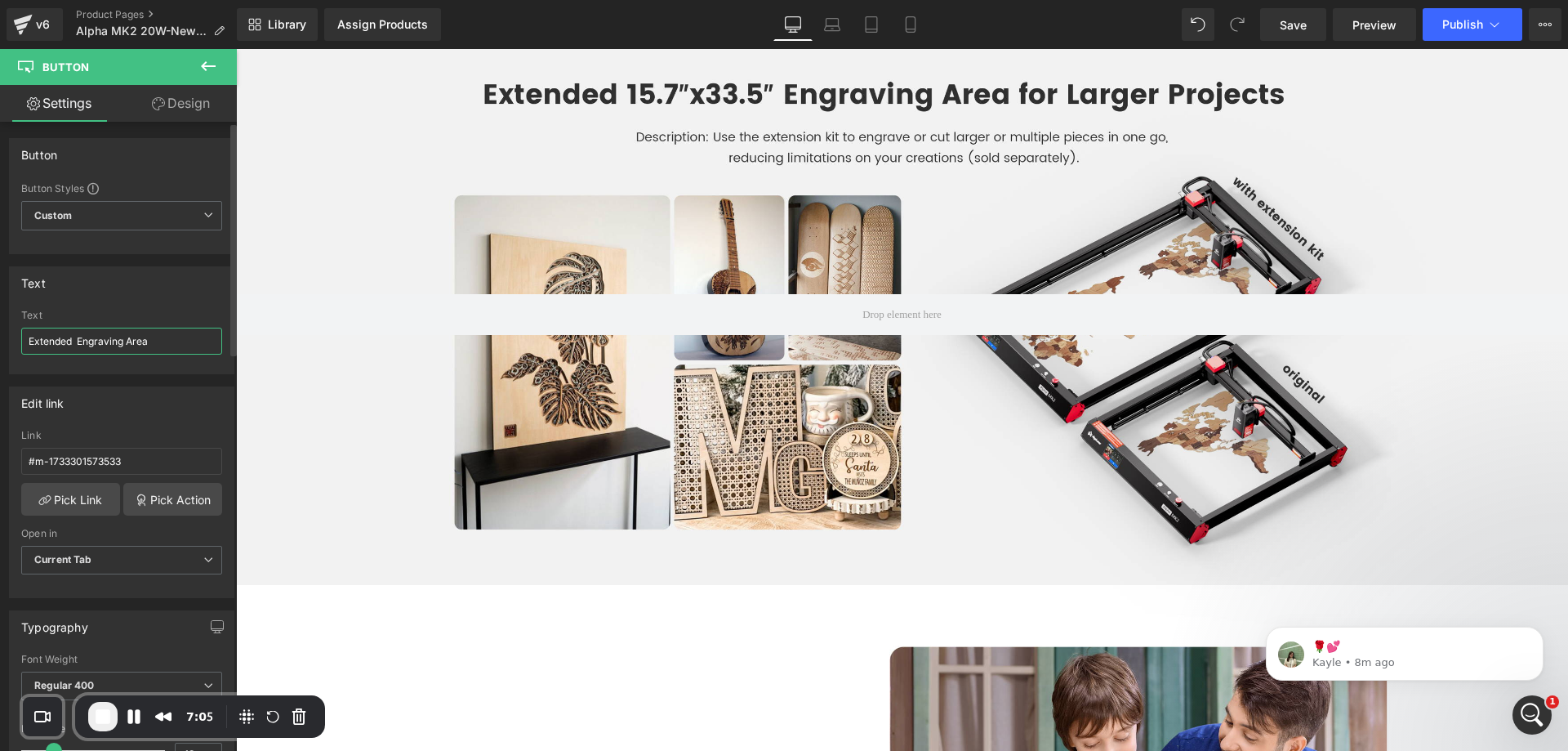
click at [155, 345] on input "Extended Engraving Area" at bounding box center [121, 342] width 201 height 27
drag, startPoint x: 166, startPoint y: 347, endPoint x: 175, endPoint y: 346, distance: 9.1
click at [166, 347] on input "Extended Engraving Area" at bounding box center [121, 342] width 201 height 27
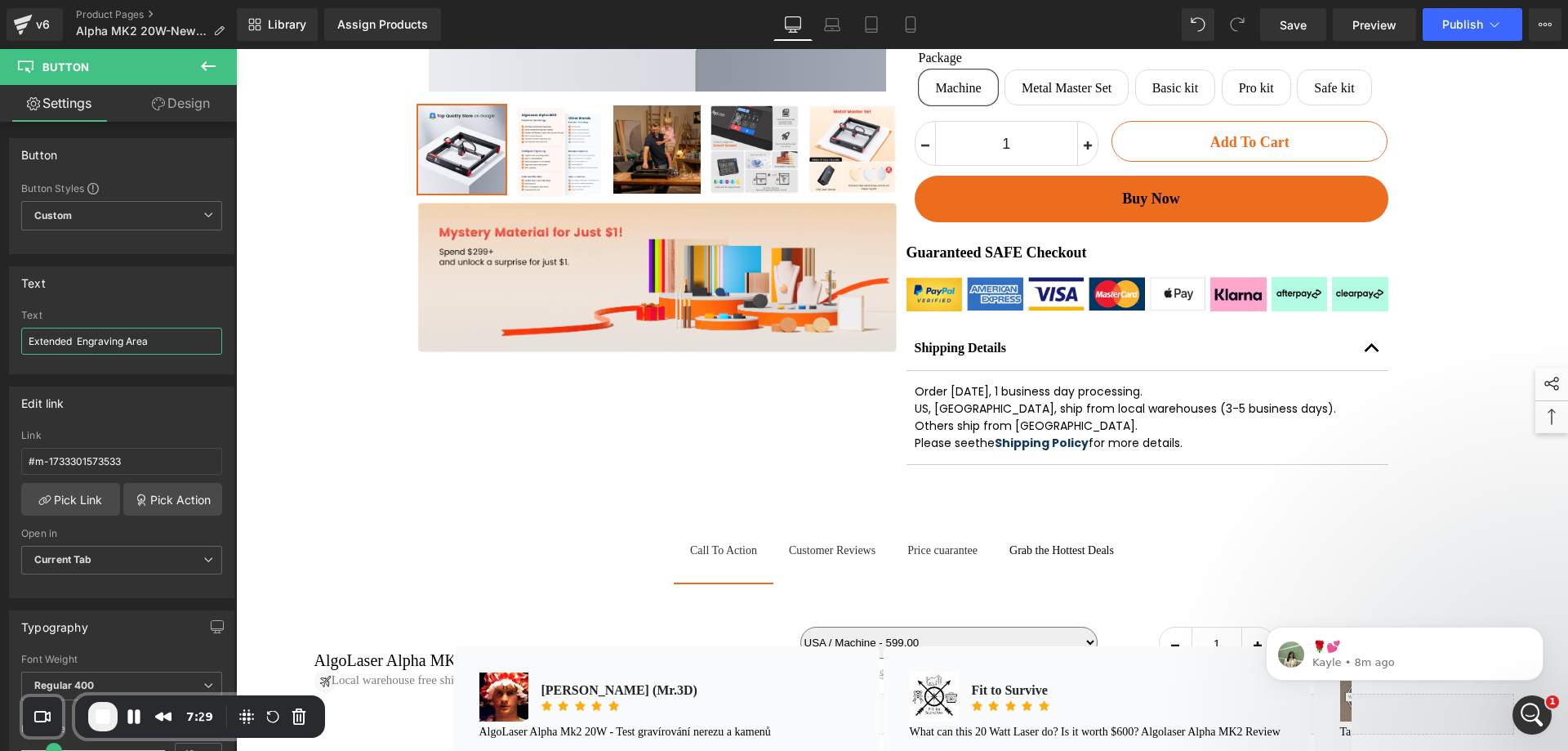
scroll to position [0, 0]
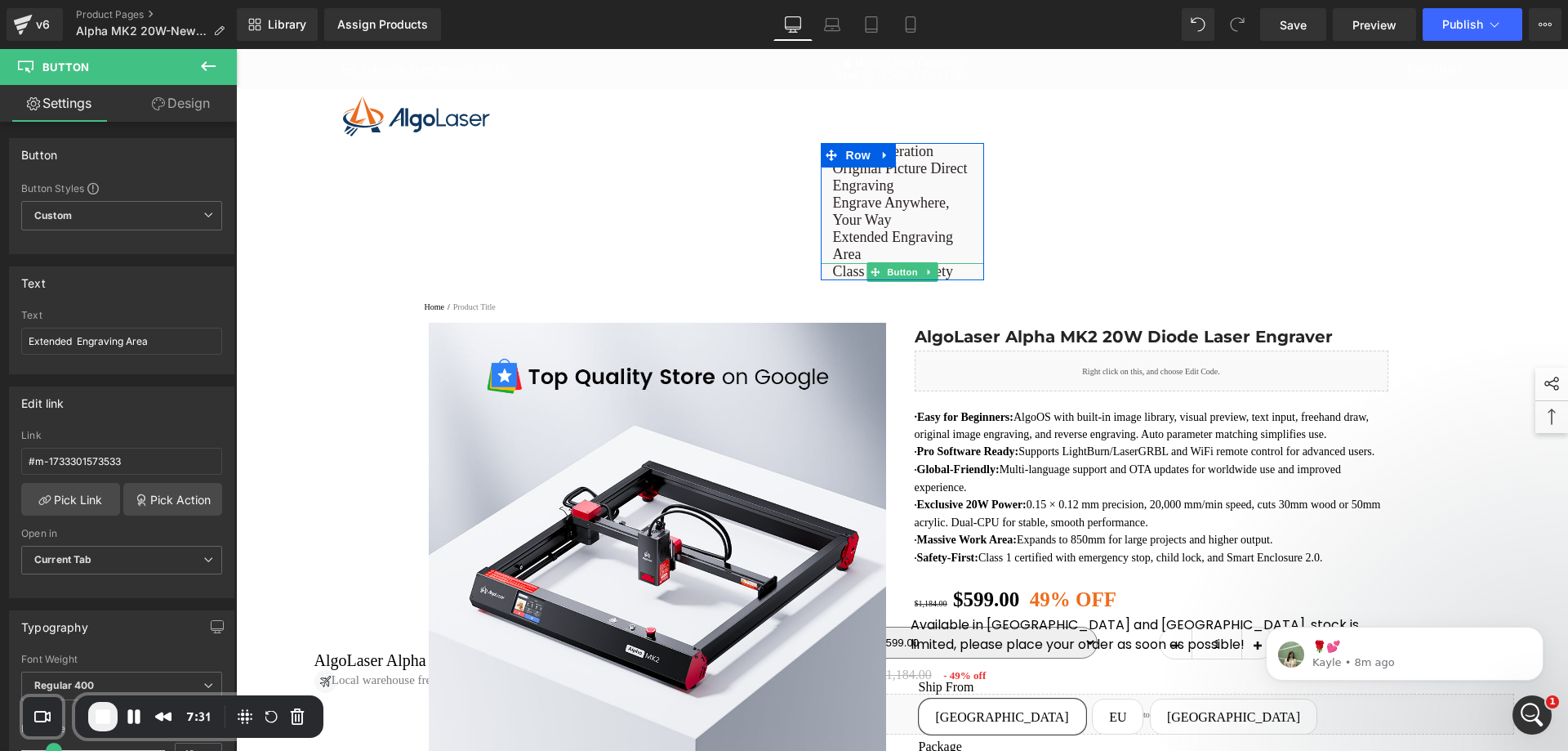
click at [842, 277] on span "Class 1 Laser Safety" at bounding box center [893, 272] width 120 height 17
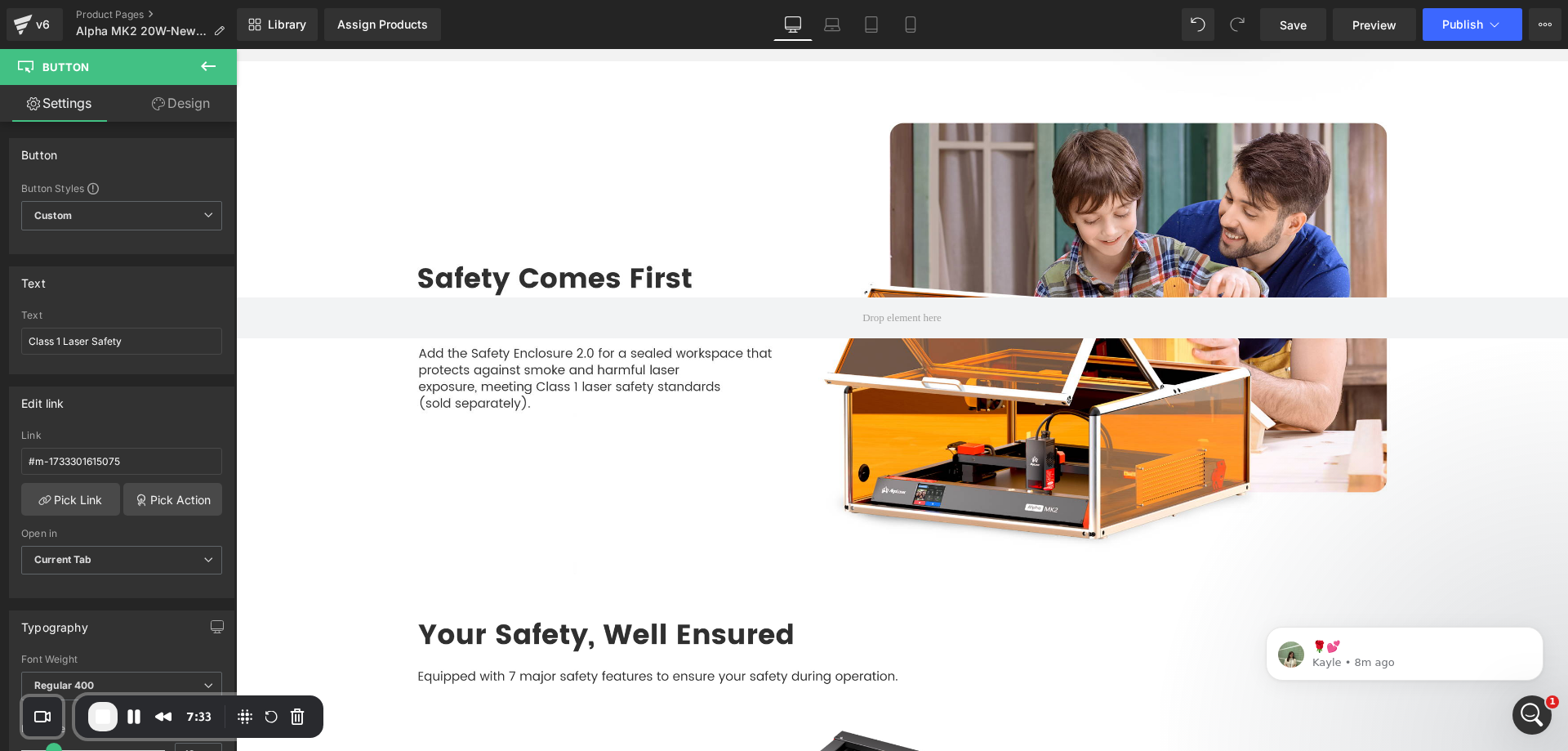
scroll to position [9686, 0]
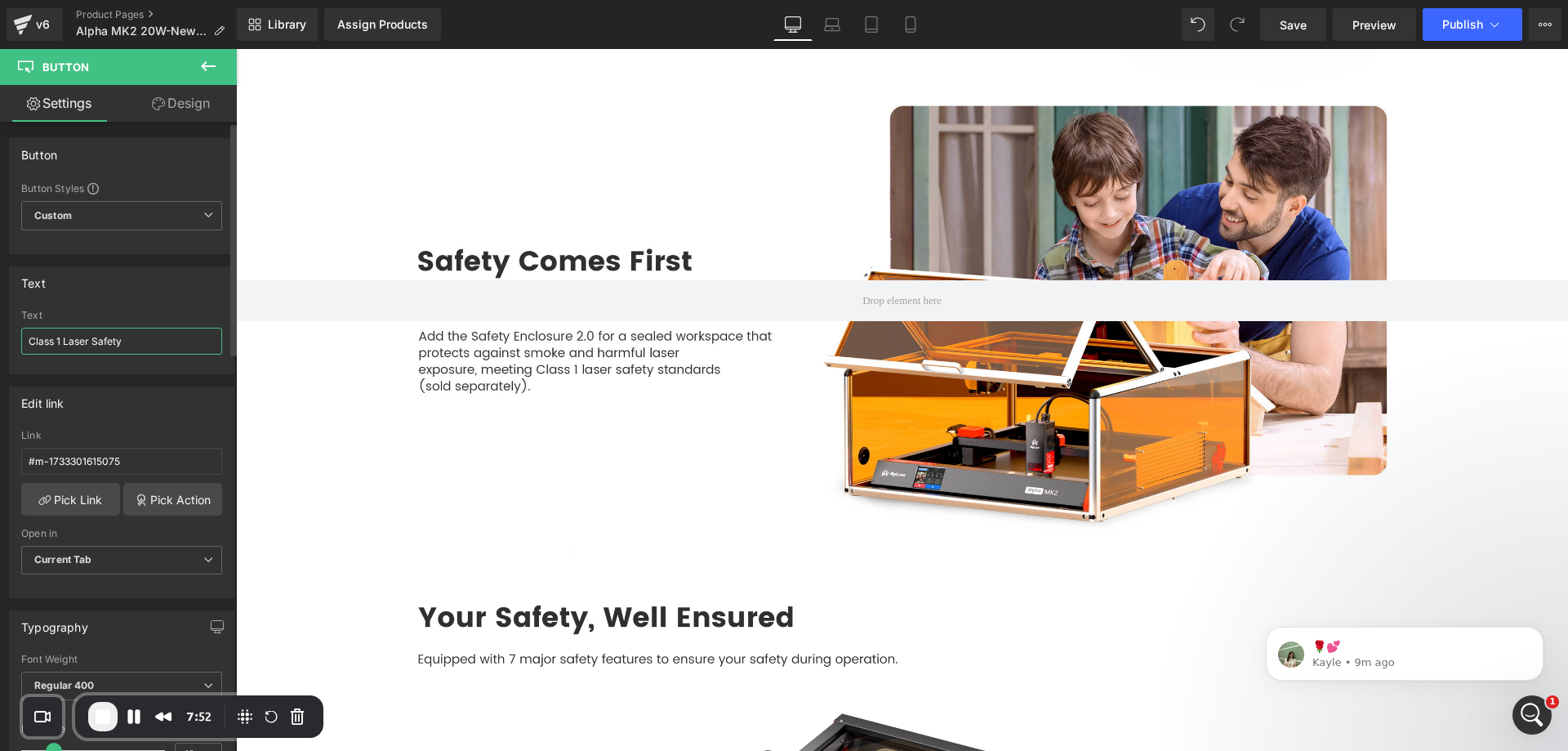
click at [126, 342] on input "Class 1 Laser Safety" at bounding box center [121, 342] width 201 height 27
click at [162, 337] on input "Class 1 Laser Safety" at bounding box center [121, 342] width 201 height 27
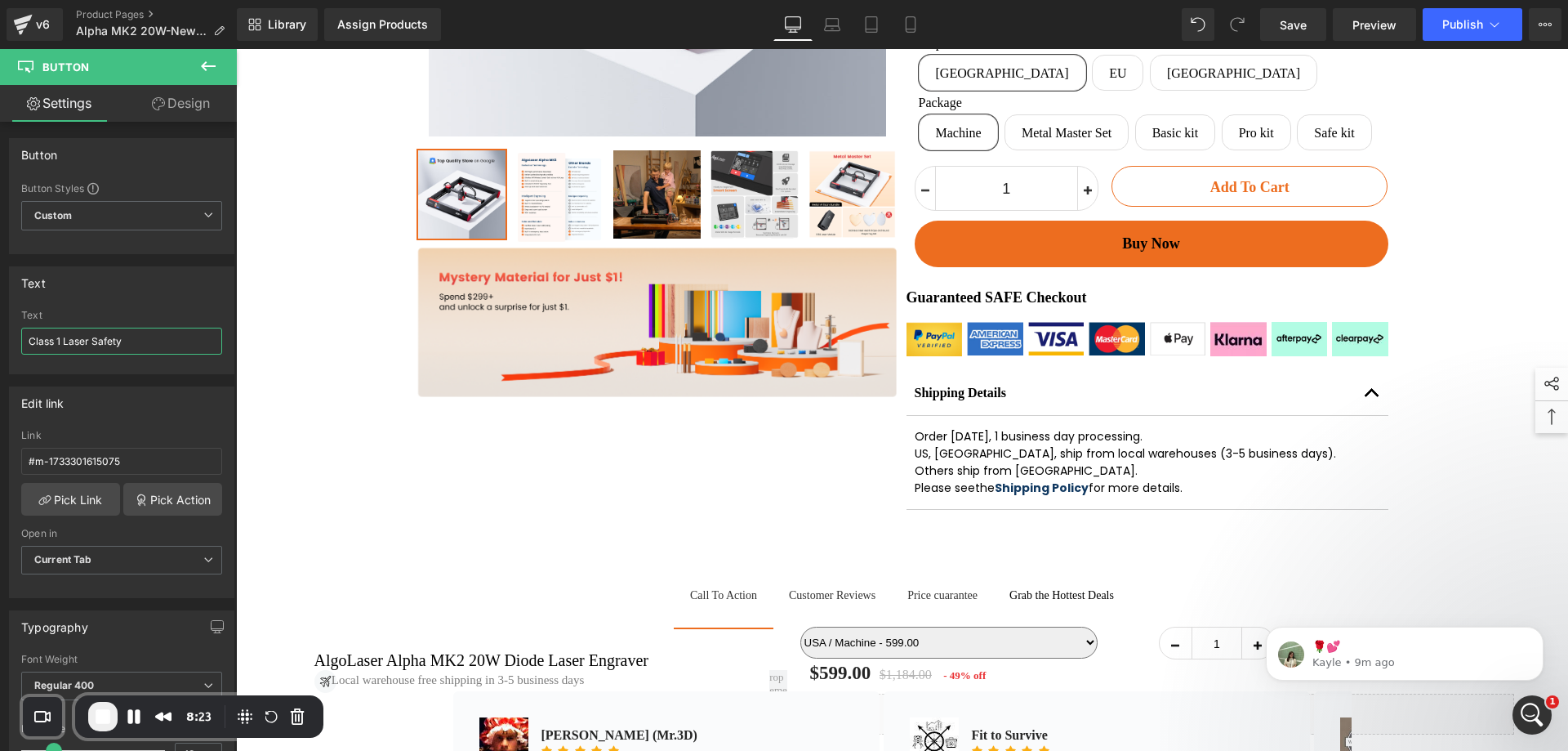
scroll to position [0, 0]
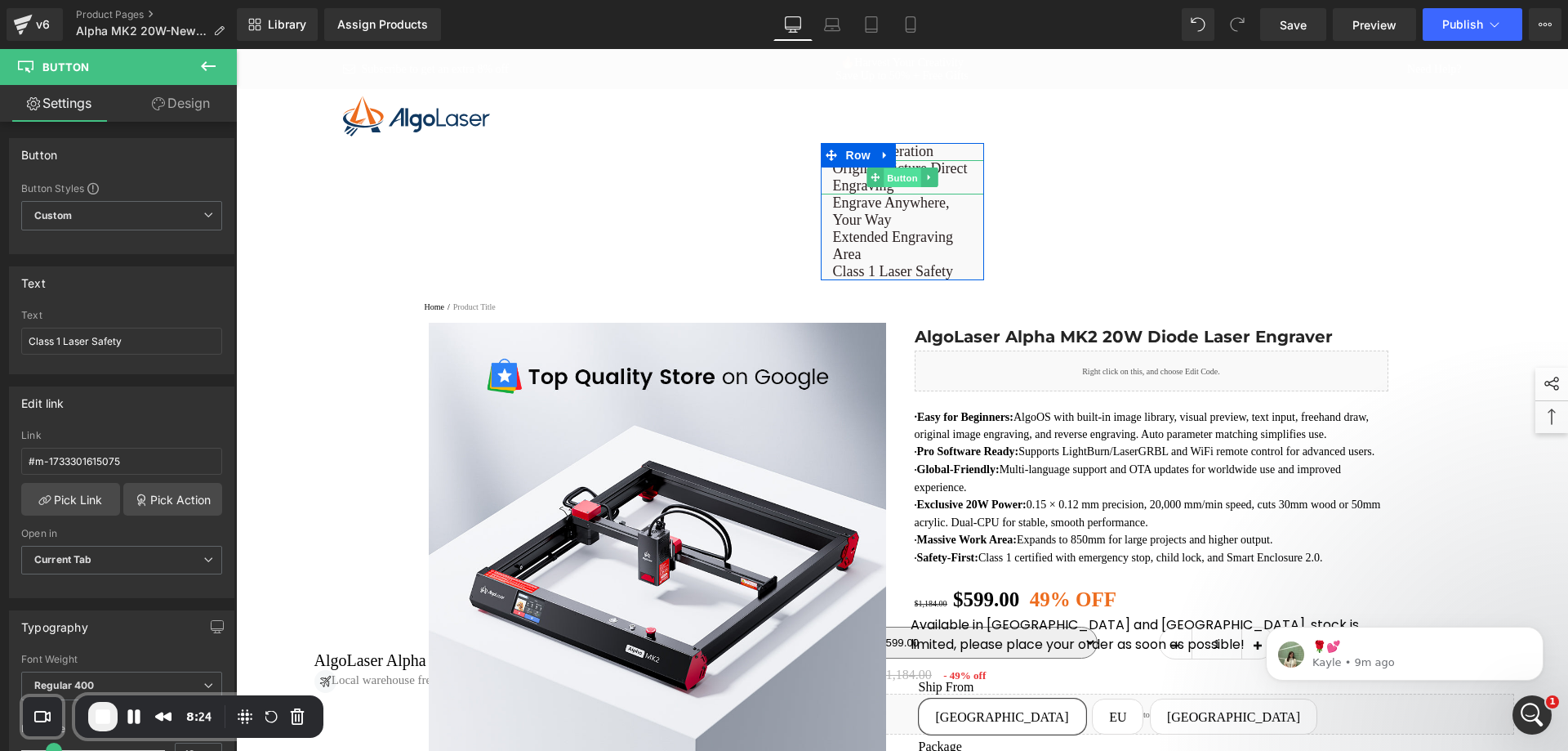
click at [884, 177] on span "Button" at bounding box center [903, 178] width 38 height 20
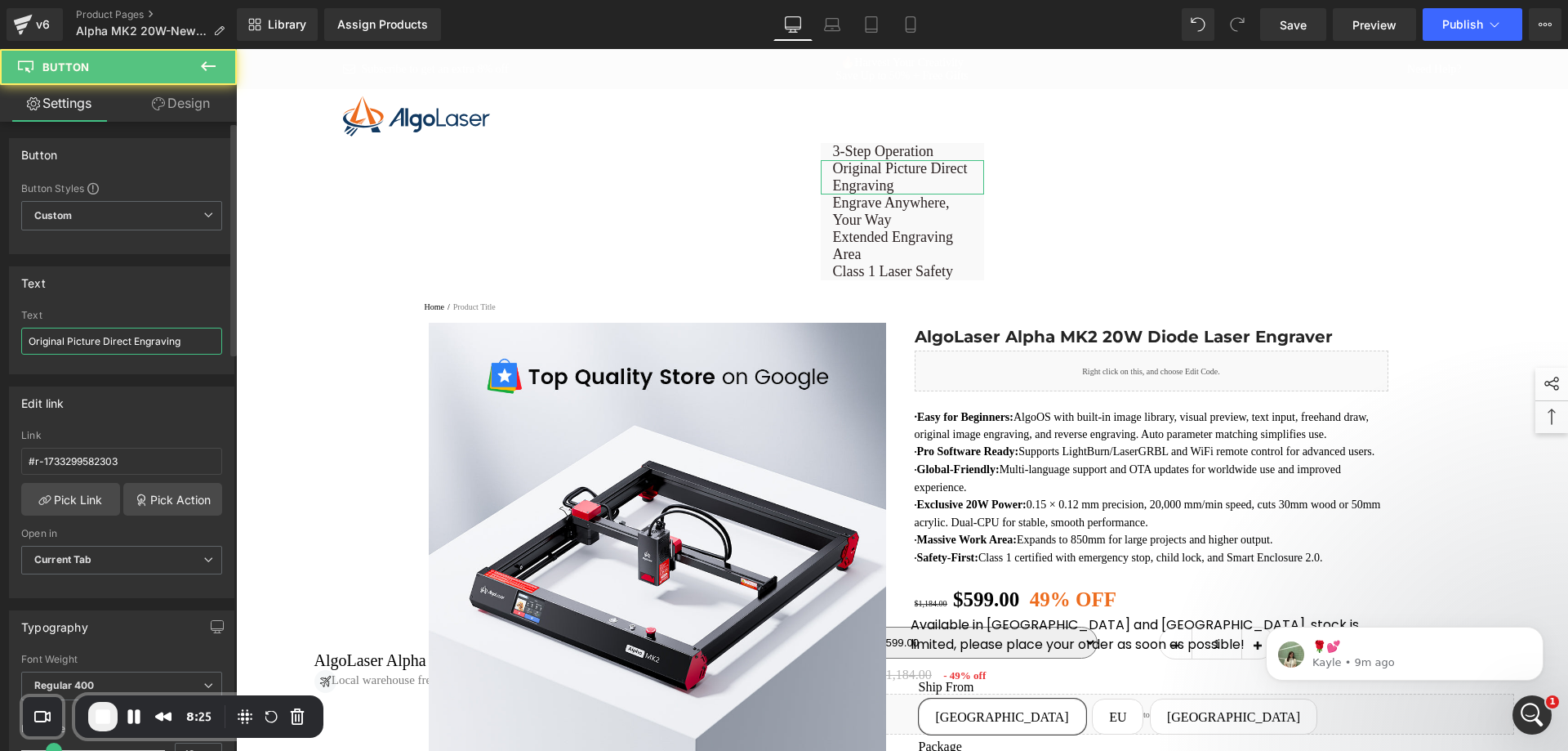
click at [149, 344] on input "Original Picture Direct Engraving" at bounding box center [121, 342] width 201 height 27
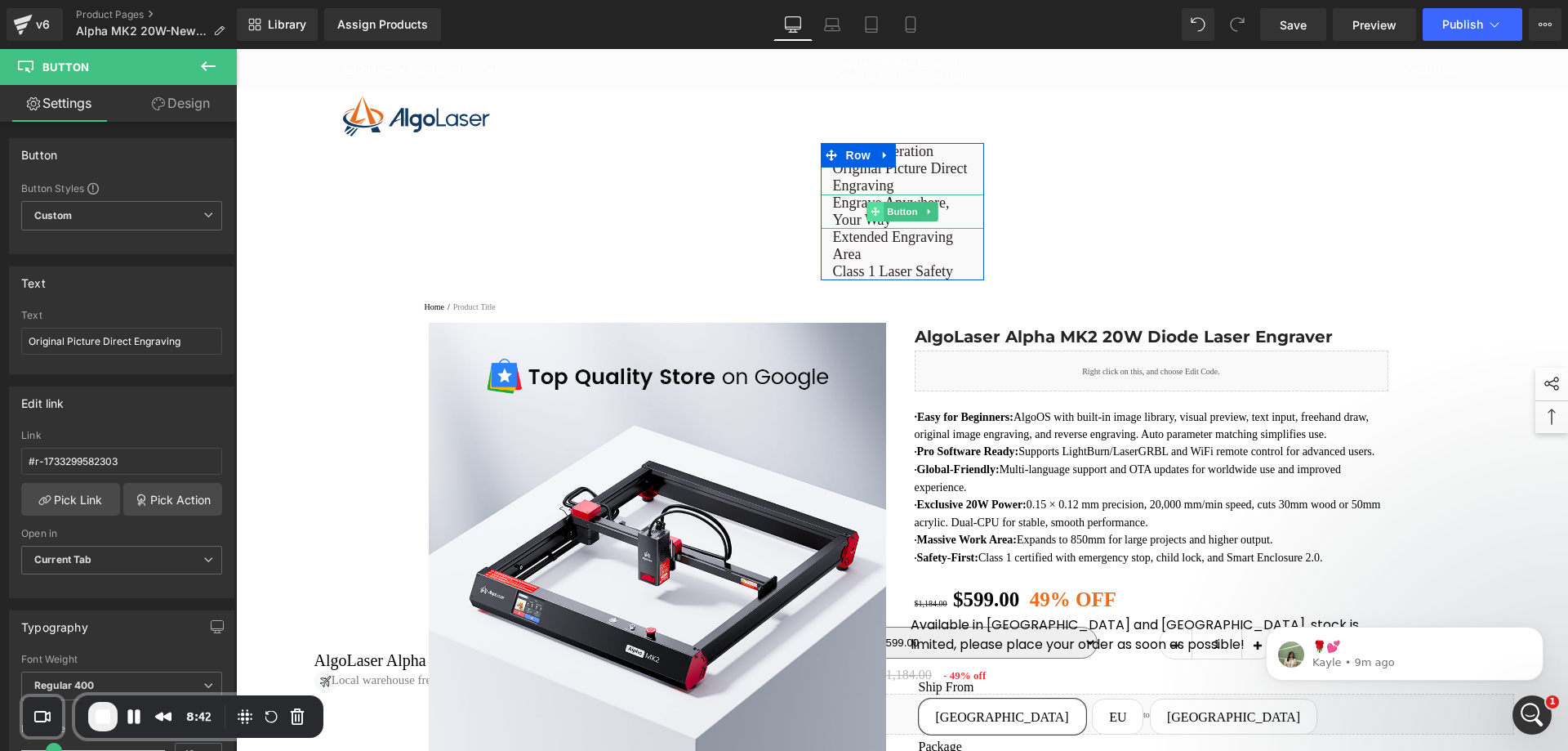
click at [875, 214] on span at bounding box center [875, 212] width 17 height 20
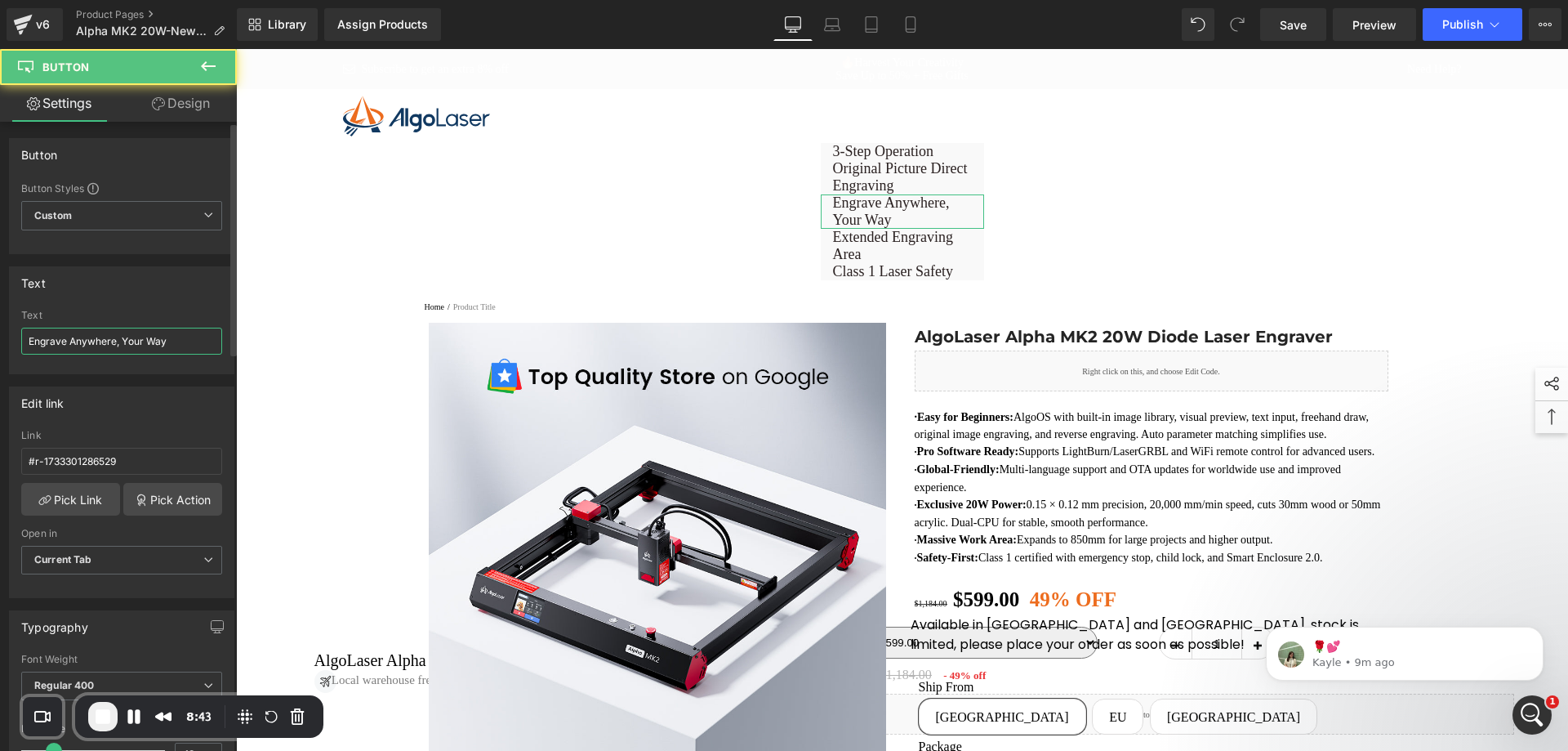
click at [148, 345] on input "Engrave Anywhere, Your Way" at bounding box center [121, 342] width 201 height 27
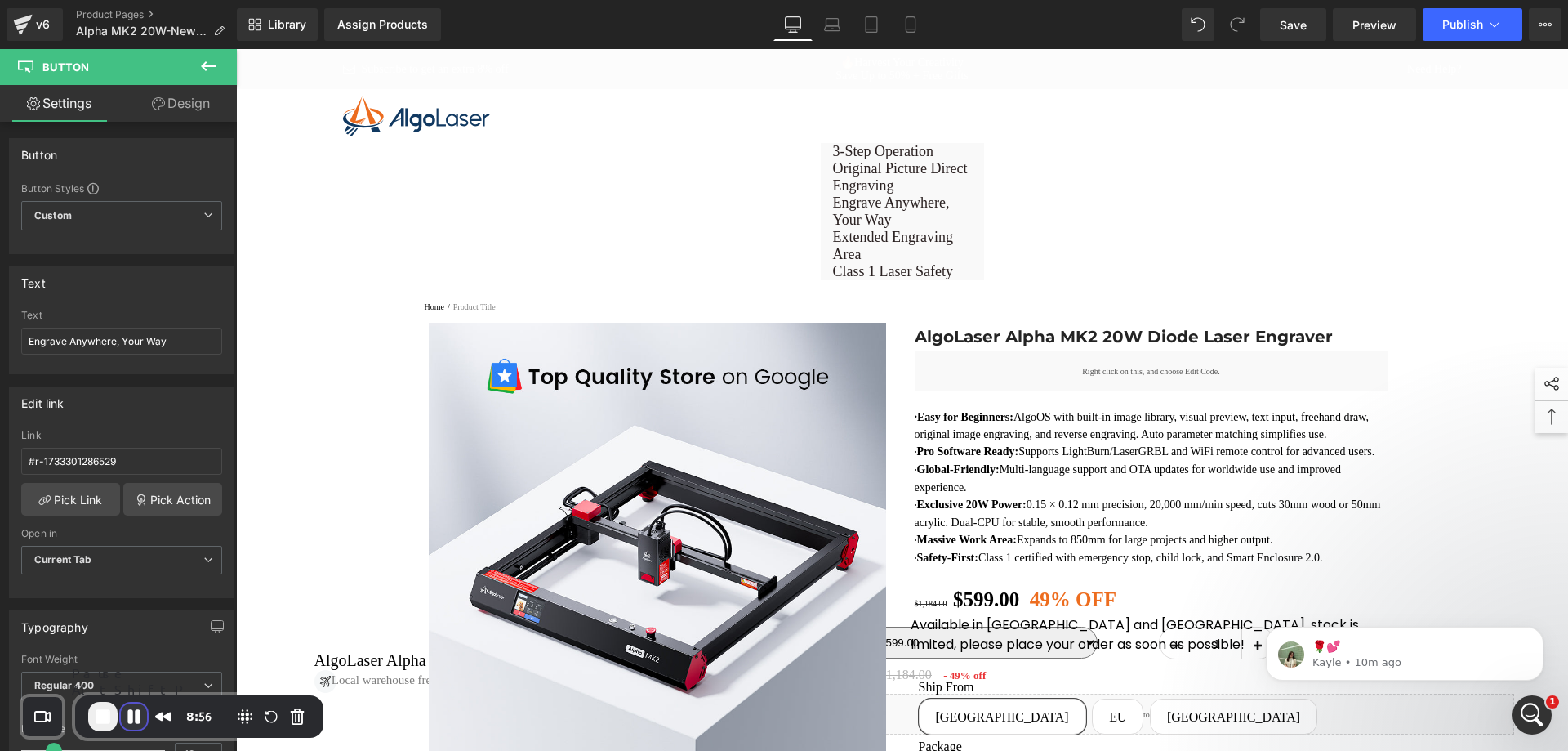
click at [137, 715] on button "Pause Recording" at bounding box center [134, 717] width 26 height 26
click at [137, 715] on span "Play Recording" at bounding box center [134, 718] width 20 height 20
click at [108, 717] on span "End Recording" at bounding box center [103, 717] width 20 height 20
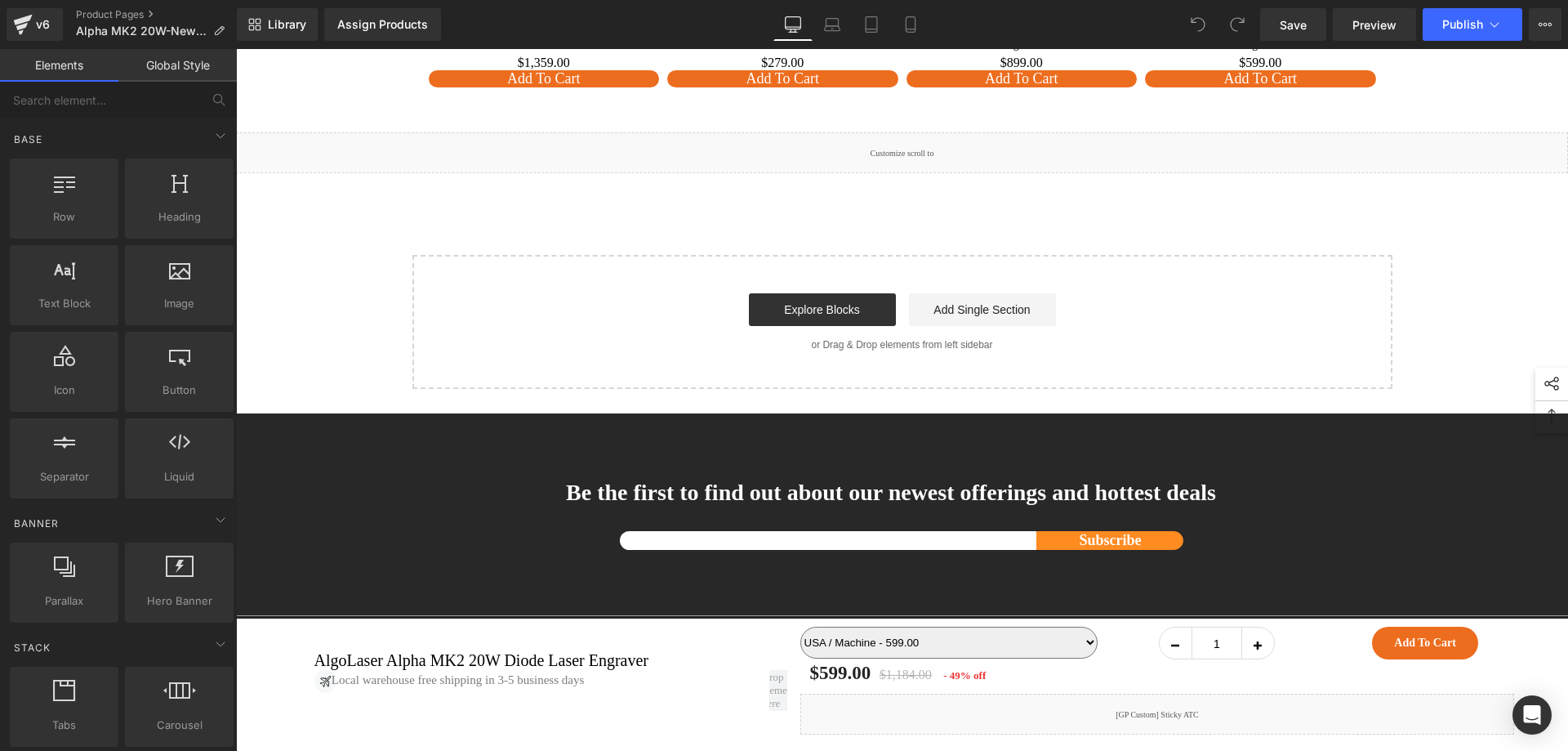
scroll to position [17294, 0]
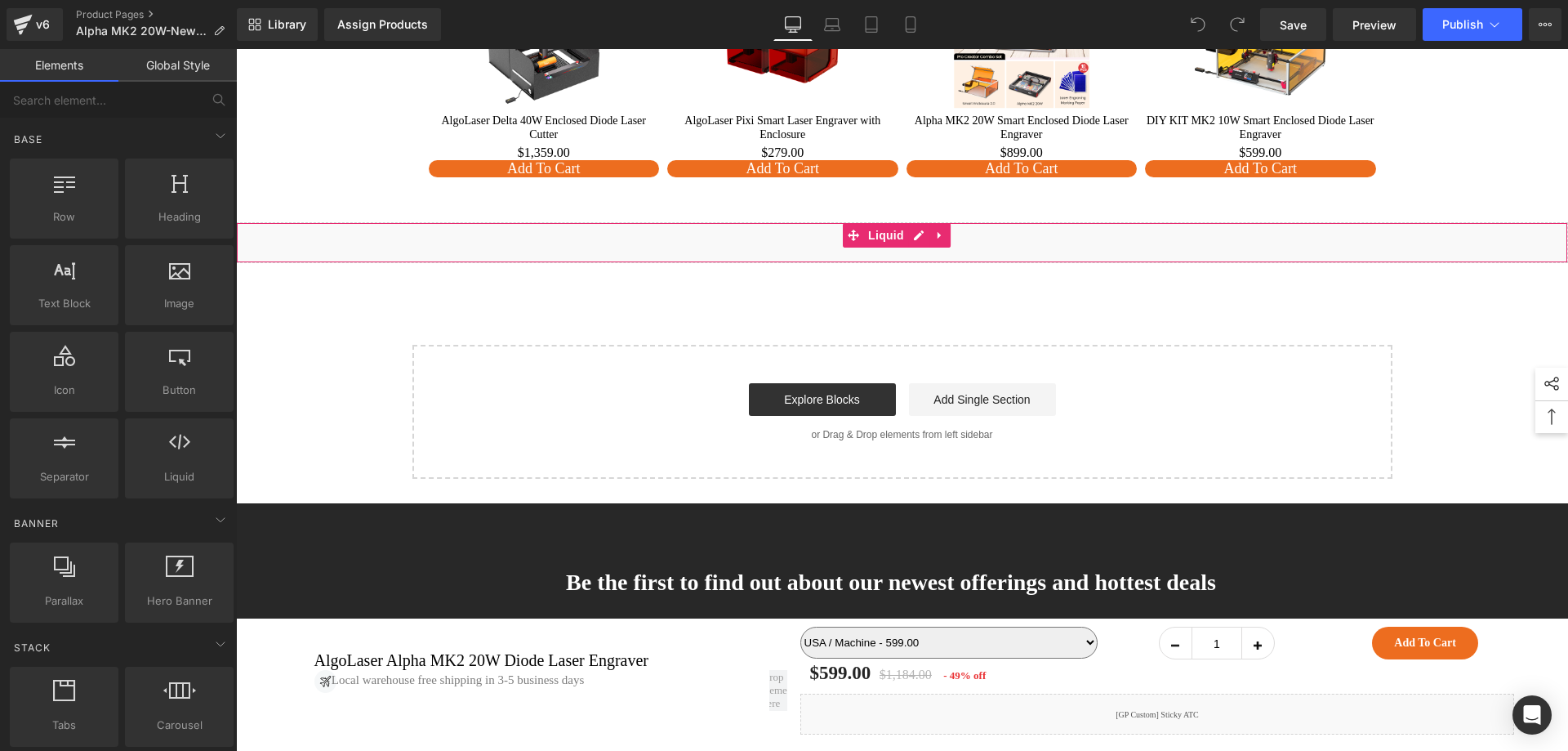
click at [914, 263] on div "Liquid" at bounding box center [902, 242] width 1332 height 41
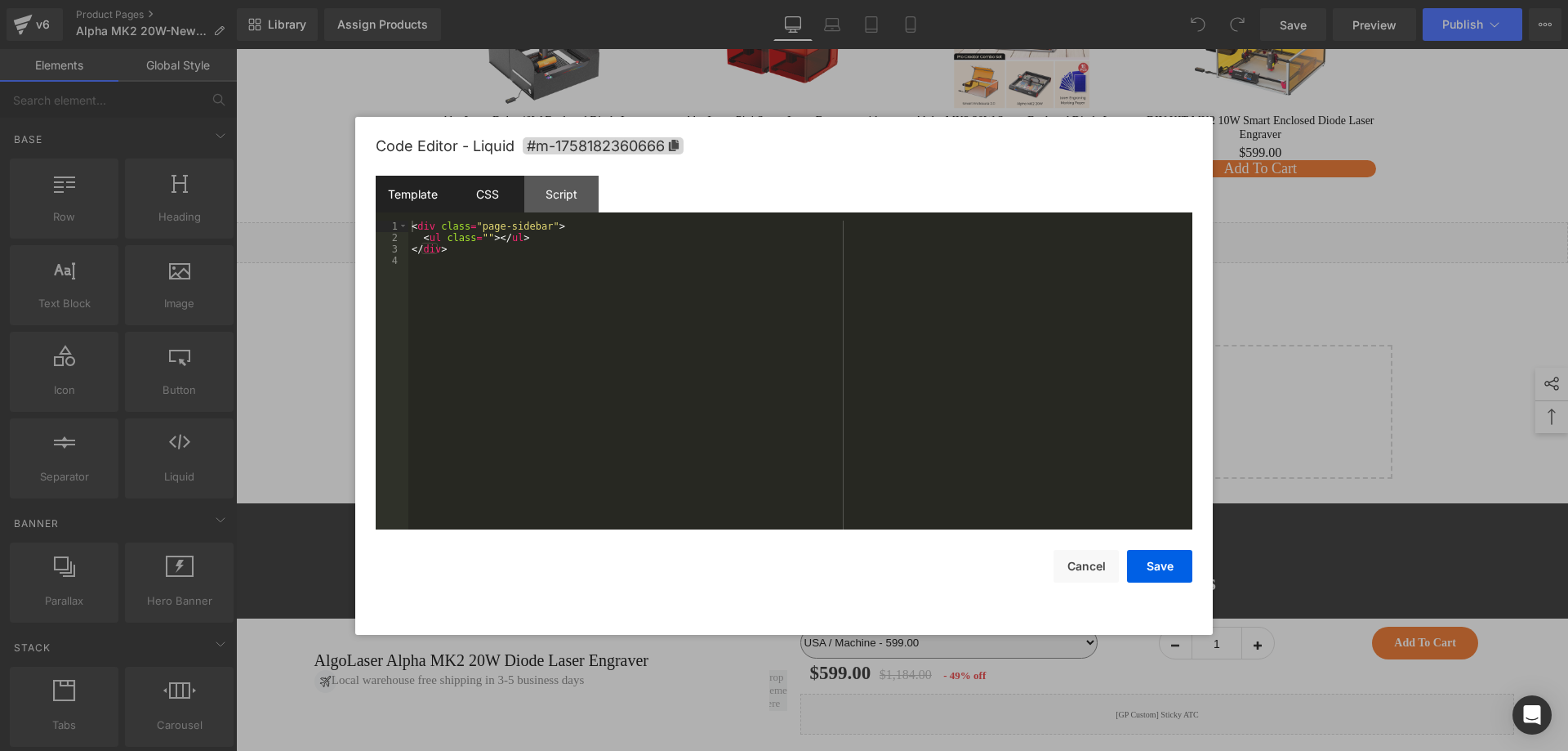
click at [501, 192] on div "CSS" at bounding box center [487, 194] width 74 height 37
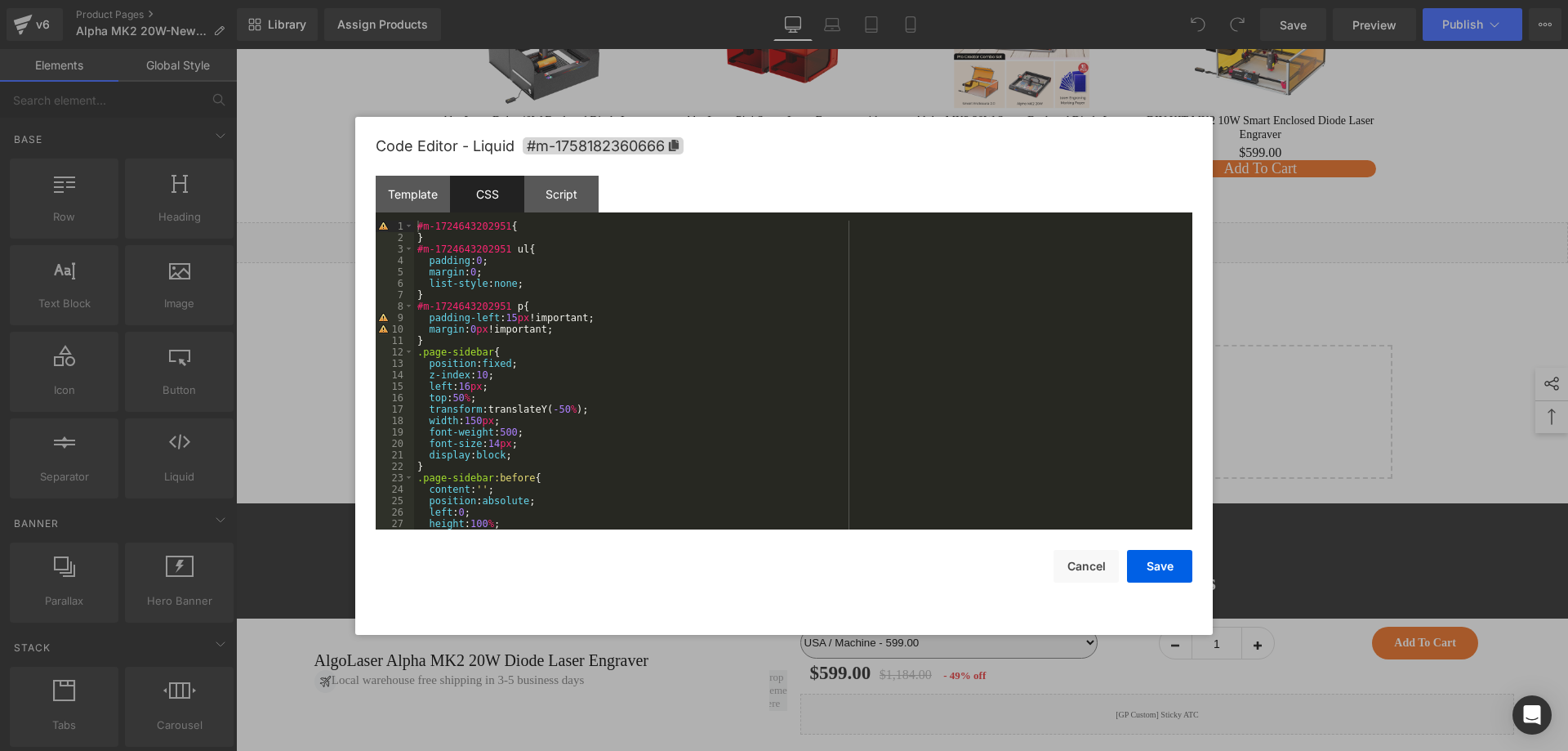
click at [450, 467] on div "#m-1724643202951 { } #m-1724643202951 ul { padding : 0 ; margin : 0 ; list-styl…" at bounding box center [799, 387] width 772 height 332
drag, startPoint x: 491, startPoint y: 355, endPoint x: 419, endPoint y: 355, distance: 72.0
click at [419, 355] on div "#m-1724643202951 { } #m-1724643202951 ul { padding : 0 ; margin : 0 ; list-styl…" at bounding box center [802, 387] width 767 height 332
click at [422, 476] on div "#m-1724643202951 { } #m-1724643202951 ul { padding : 0 ; margin : 0 ; list-styl…" at bounding box center [802, 387] width 767 height 332
paste textarea
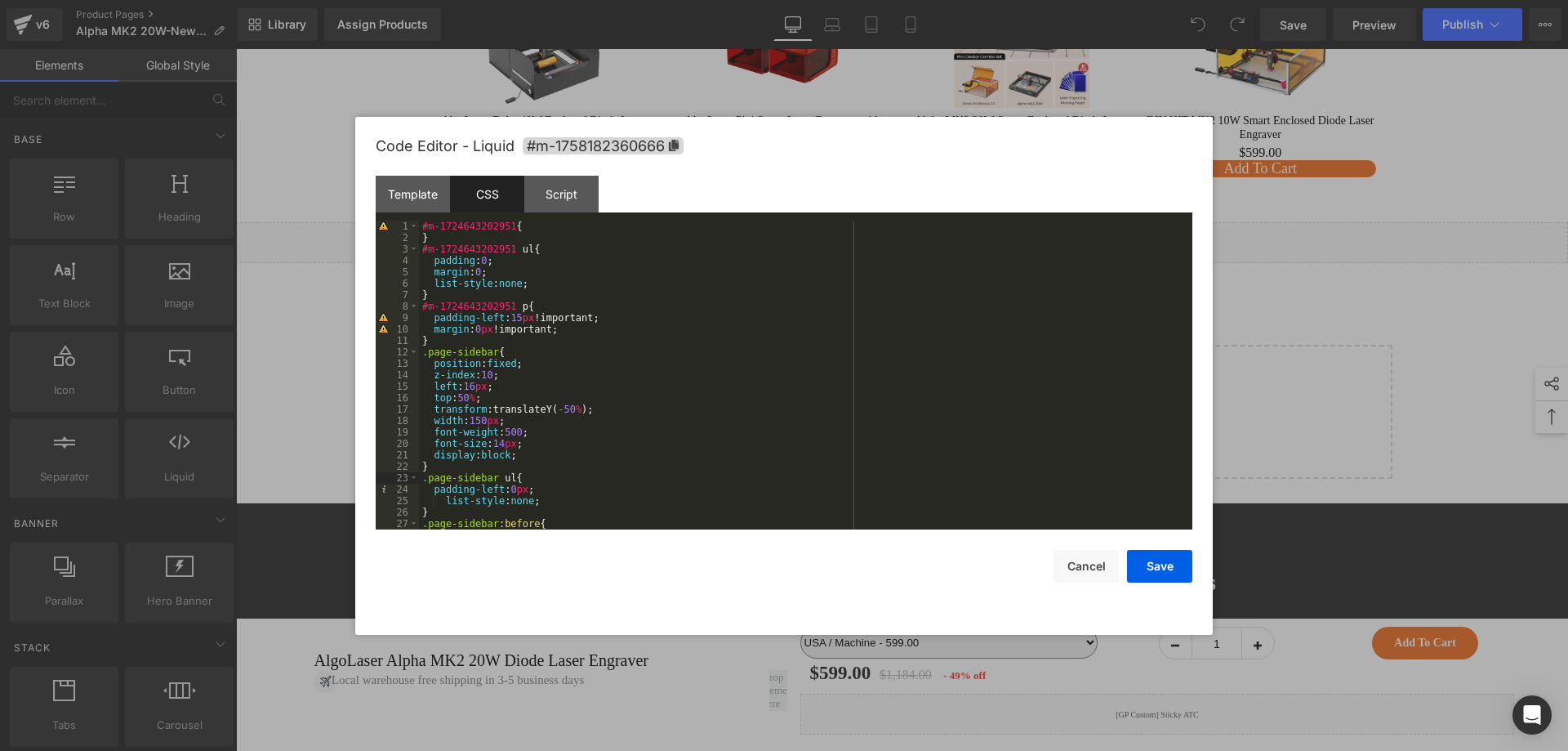
drag, startPoint x: 525, startPoint y: 493, endPoint x: 525, endPoint y: 506, distance: 13.0
click at [525, 493] on div "#m-1724643202951 { } #m-1724643202951 ul { padding : 0 ; margin : 0 ; list-styl…" at bounding box center [802, 387] width 767 height 332
click at [525, 488] on div "#m-1724643202951 { } #m-1724643202951 ul { padding : 0 ; margin : 0 ; list-styl…" at bounding box center [802, 387] width 767 height 332
click at [531, 499] on div "#m-1724643202951 { } #m-1724643202951 ul { padding : 0 ; margin : 0 ; list-styl…" at bounding box center [802, 387] width 767 height 332
click at [1141, 566] on button "Save" at bounding box center [1160, 566] width 65 height 33
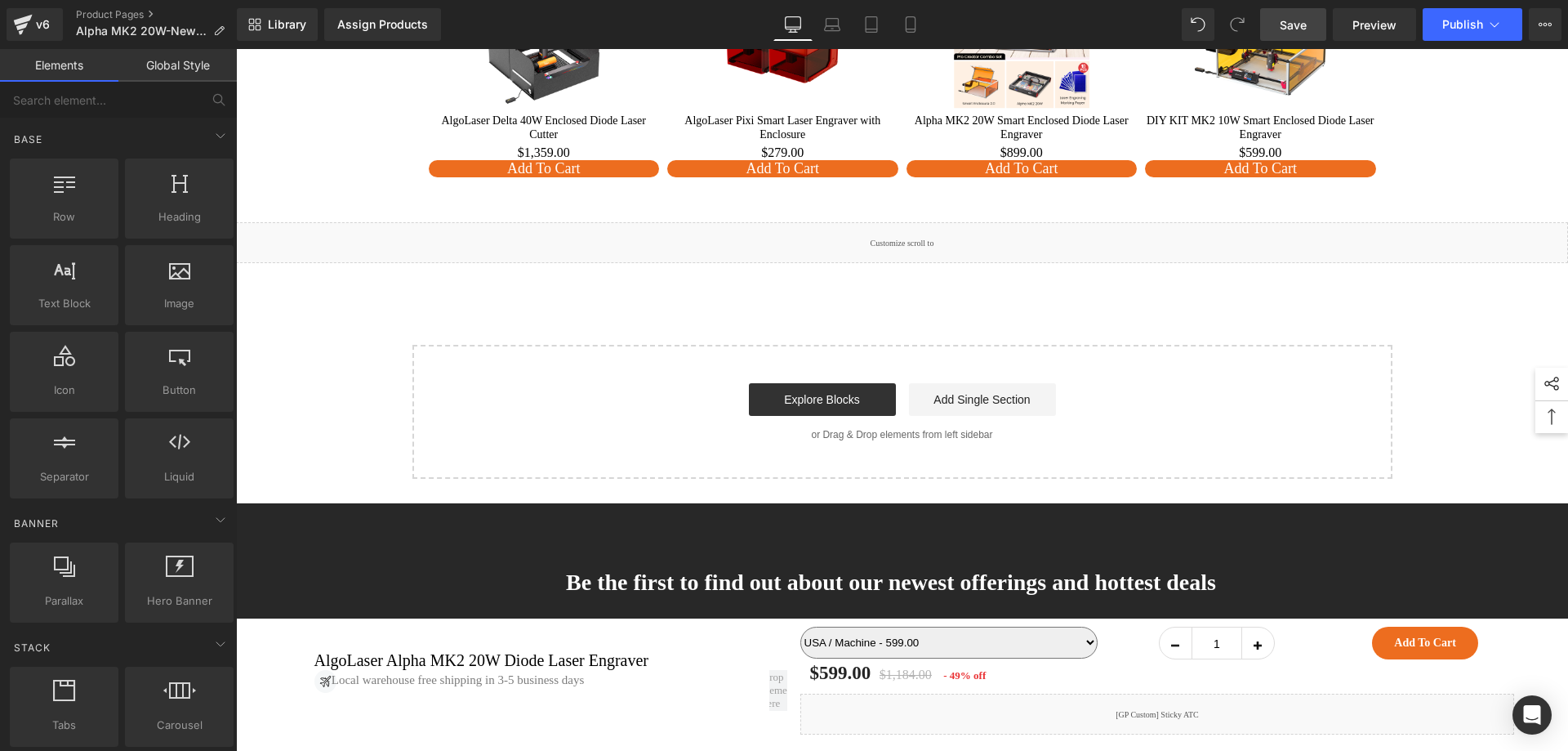
click at [1290, 21] on span "Save" at bounding box center [1294, 24] width 27 height 17
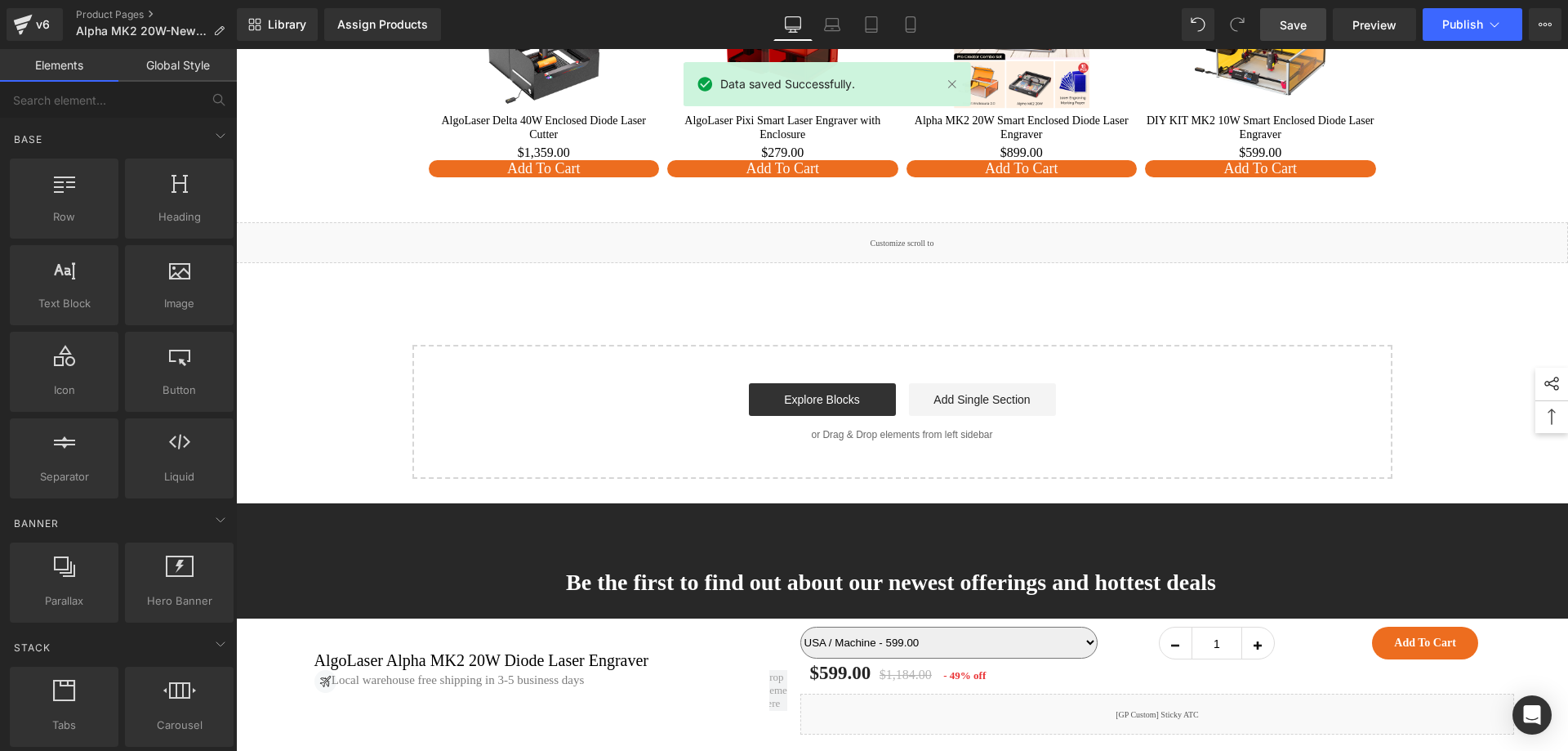
click at [1308, 25] on link "Save" at bounding box center [1293, 24] width 66 height 33
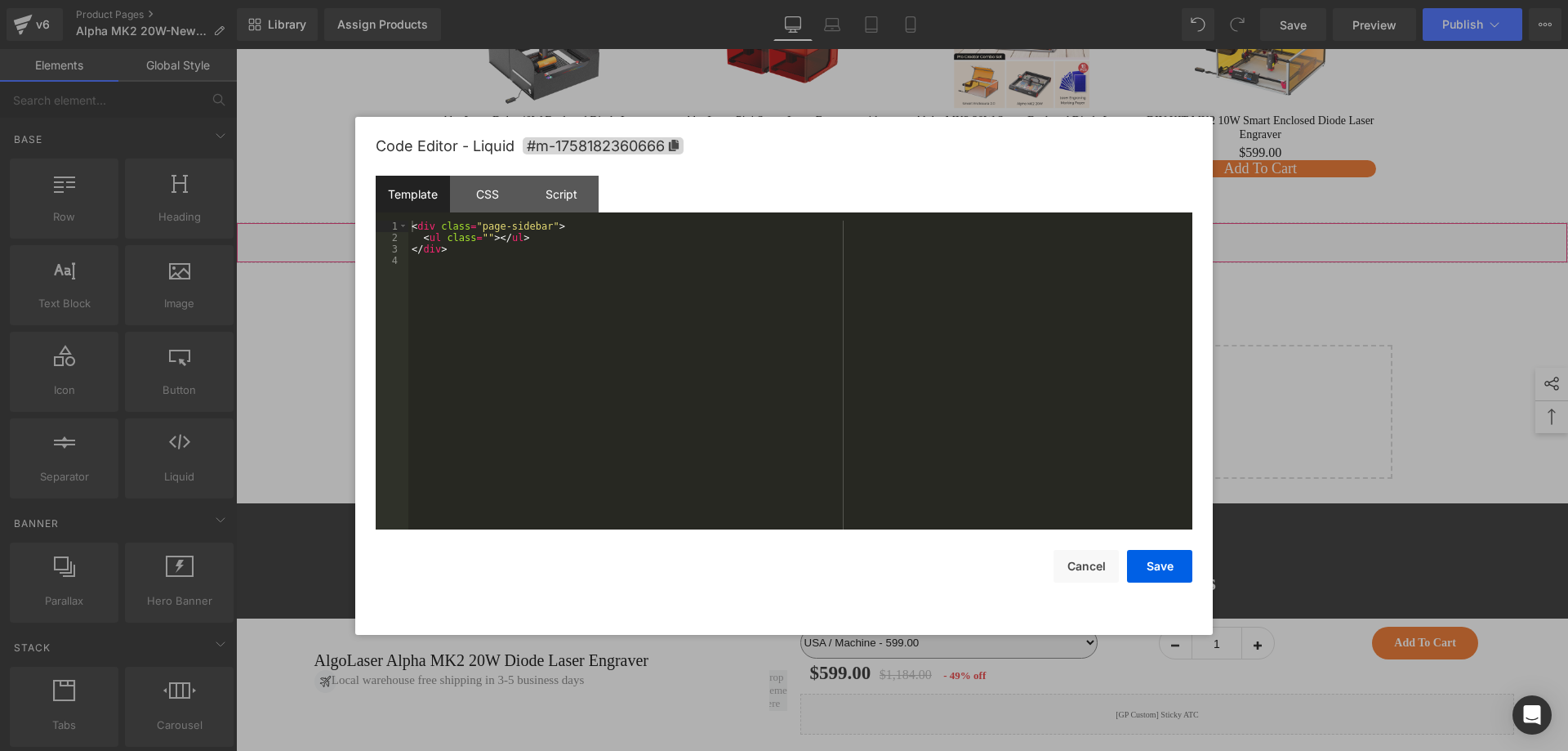
click at [916, 261] on div "Liquid" at bounding box center [902, 242] width 1332 height 41
click at [508, 200] on div "CSS" at bounding box center [487, 194] width 74 height 37
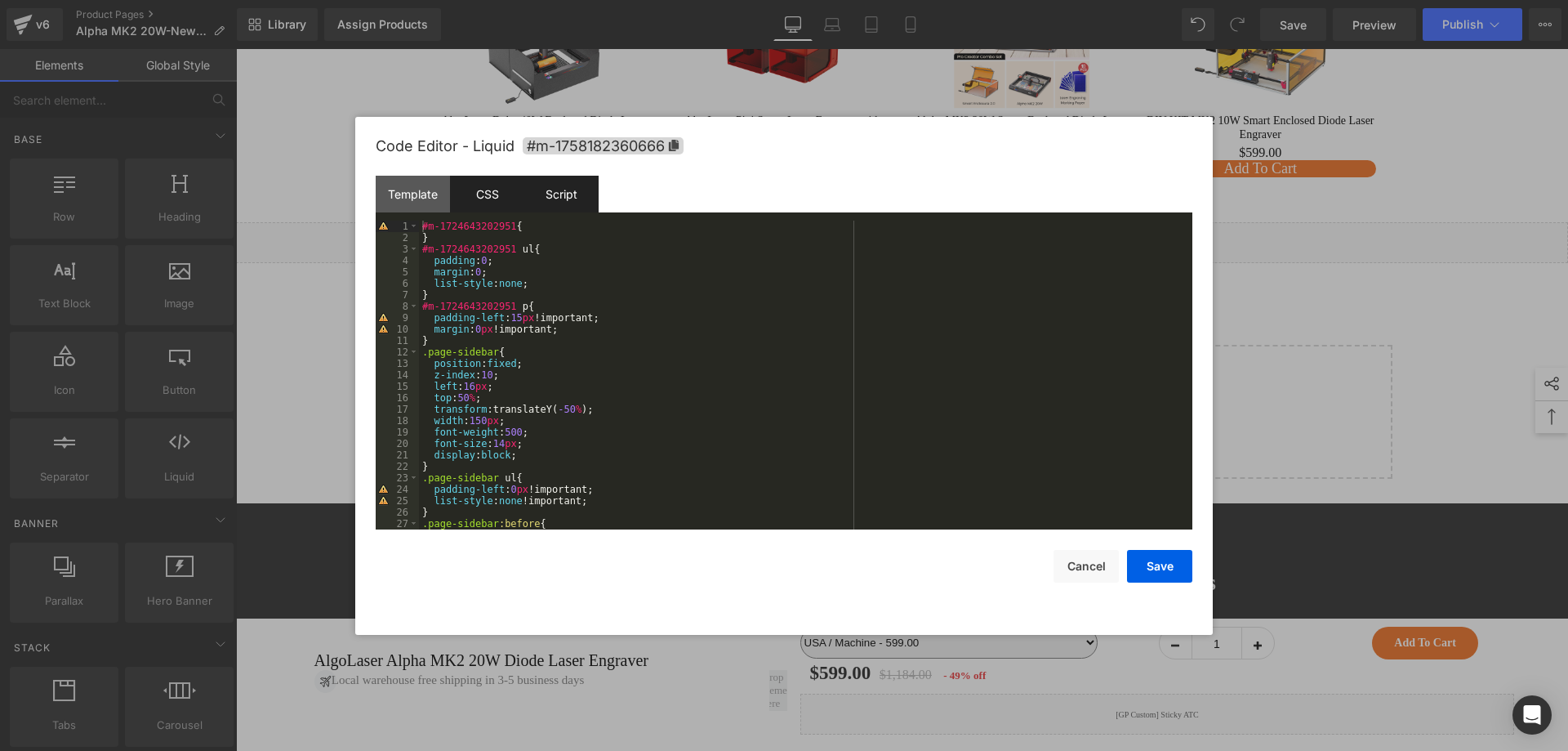
click at [560, 197] on div "Script" at bounding box center [561, 194] width 74 height 37
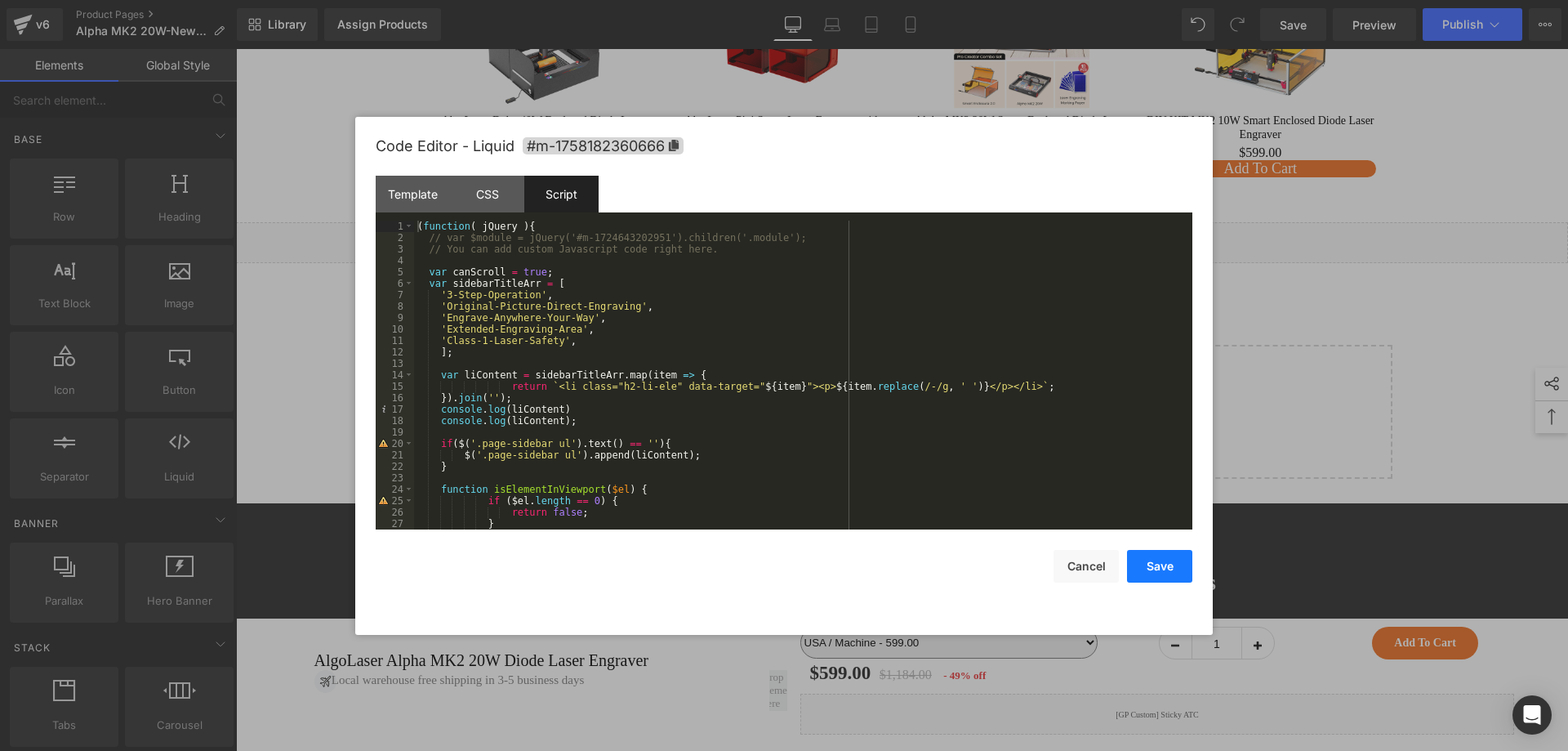
click at [1161, 561] on button "Save" at bounding box center [1160, 566] width 65 height 33
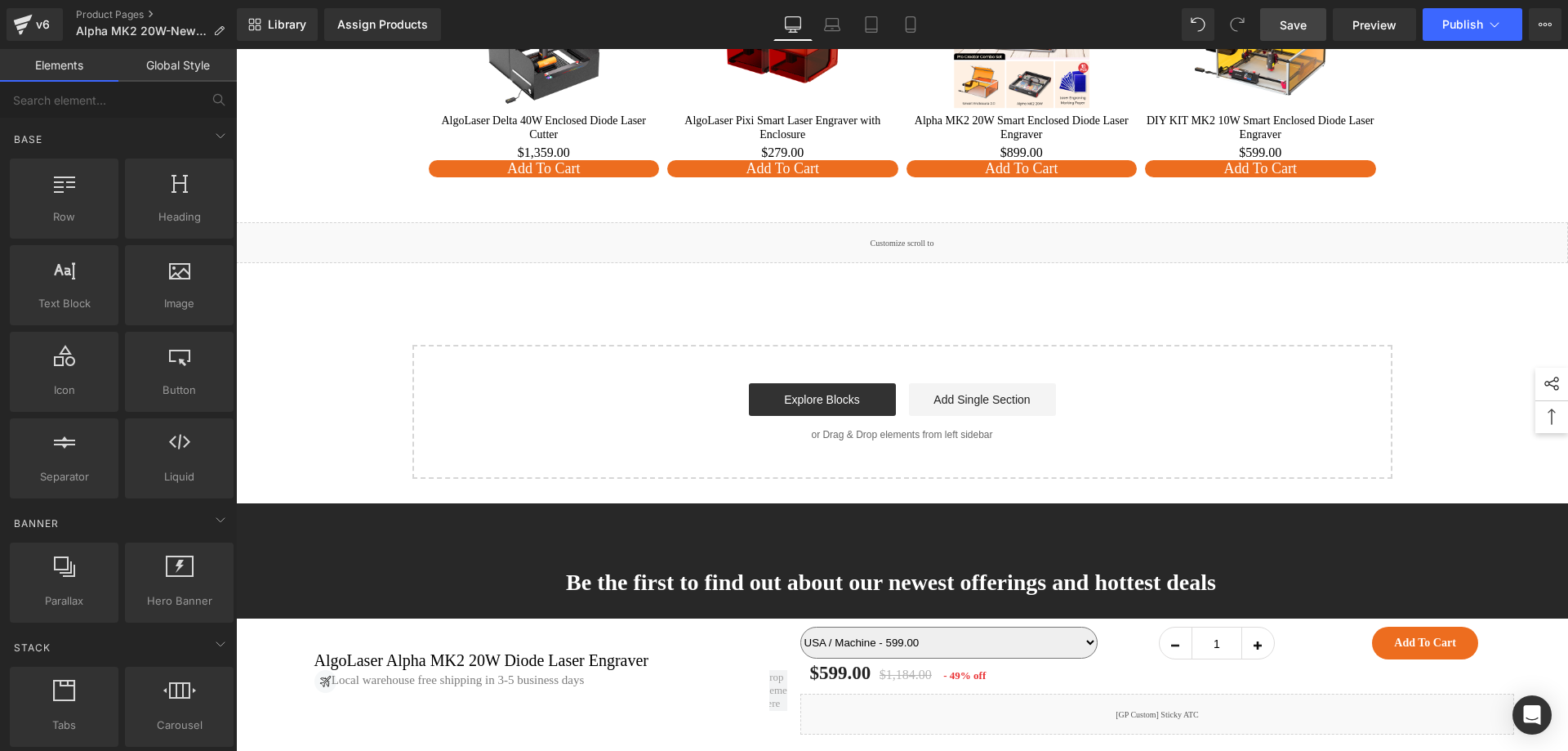
click at [1309, 19] on link "Save" at bounding box center [1293, 24] width 66 height 33
click at [1363, 26] on span "Preview" at bounding box center [1374, 24] width 44 height 17
click at [598, 264] on div "Liquid" at bounding box center [902, 242] width 1332 height 41
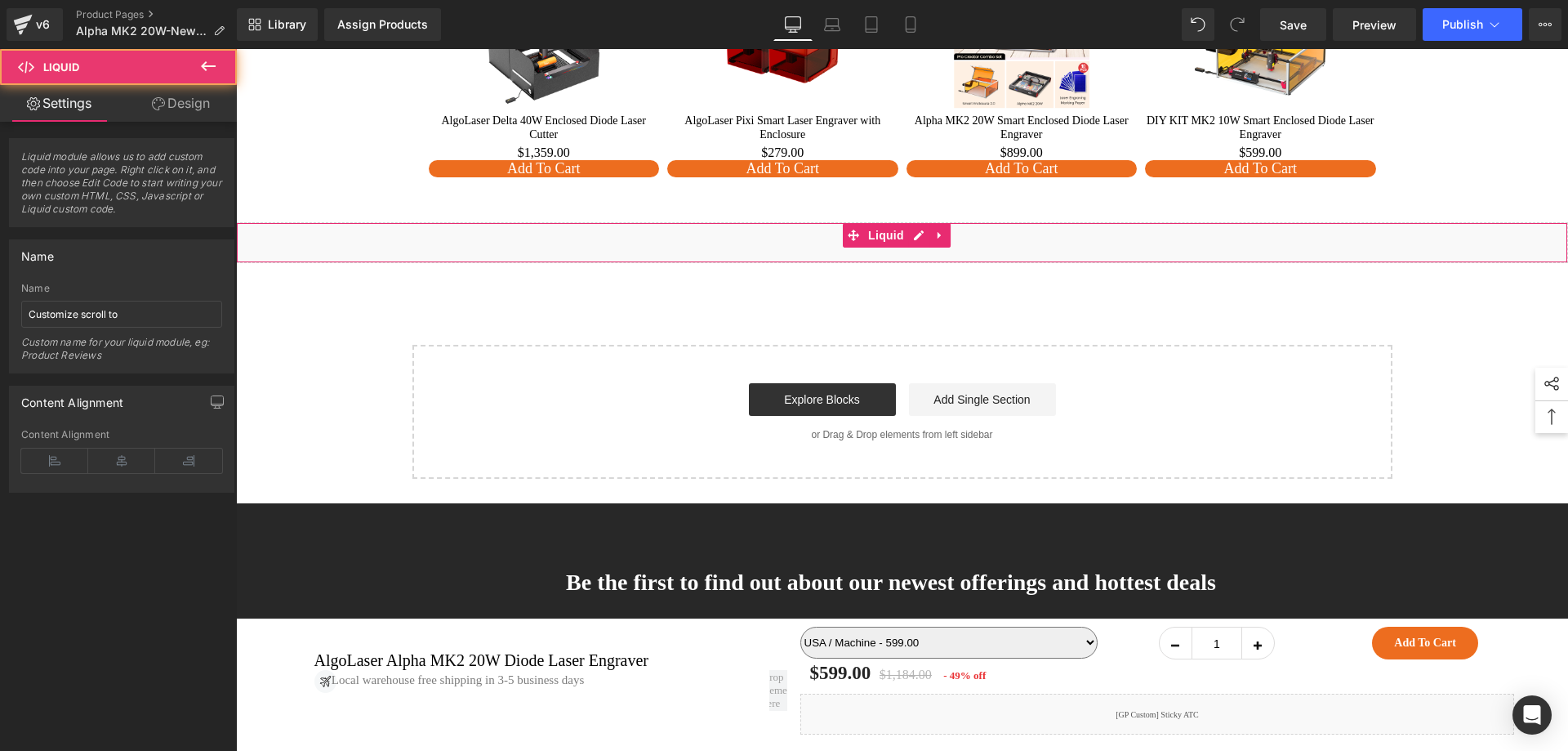
click at [914, 257] on div "Liquid" at bounding box center [902, 242] width 1332 height 41
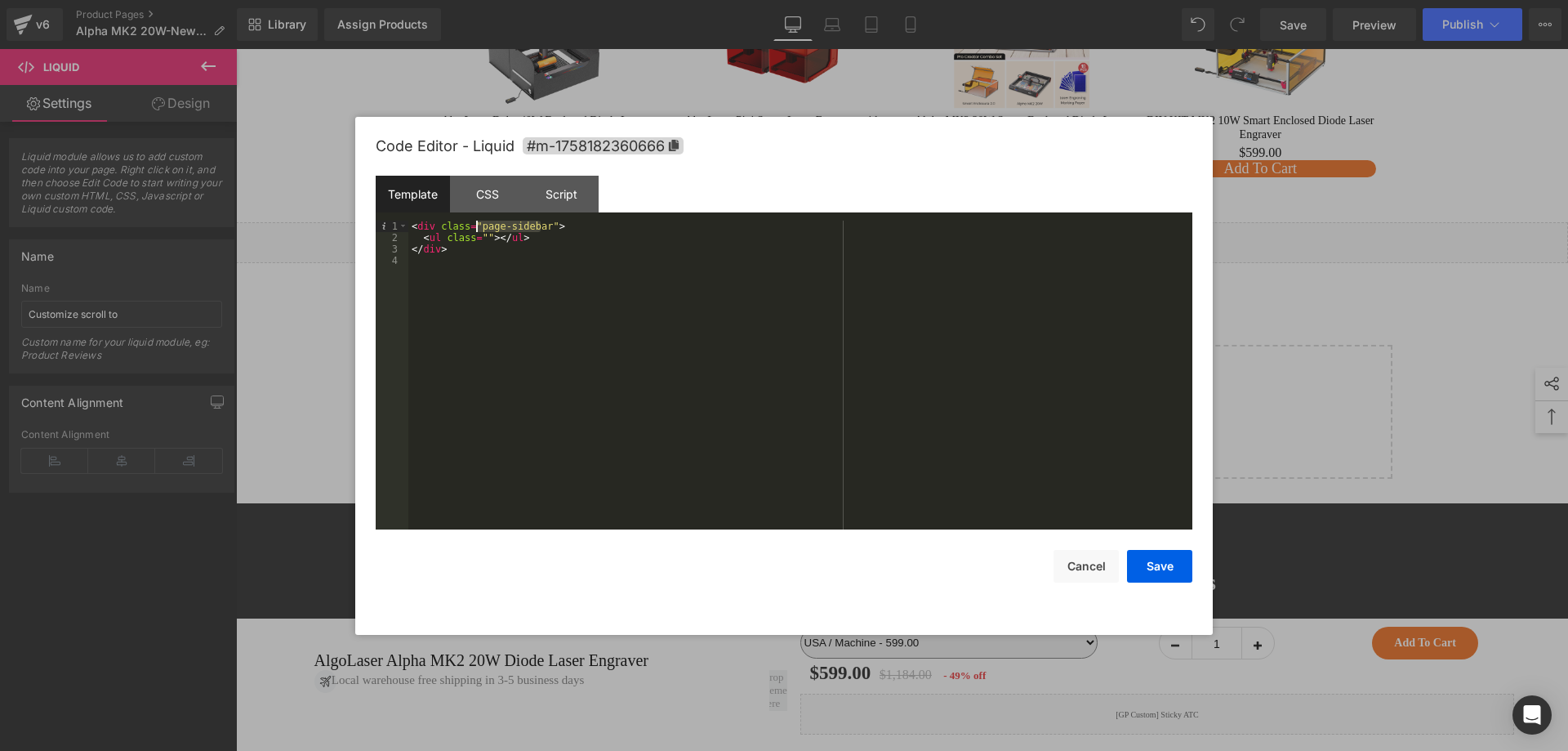
drag, startPoint x: 540, startPoint y: 228, endPoint x: 479, endPoint y: 228, distance: 61.0
click at [479, 228] on div "< div class = "page-sidebar" > < ul class = "" > </ ul > </ div >" at bounding box center [800, 387] width 784 height 332
click at [1081, 571] on button "Cancel" at bounding box center [1086, 566] width 65 height 33
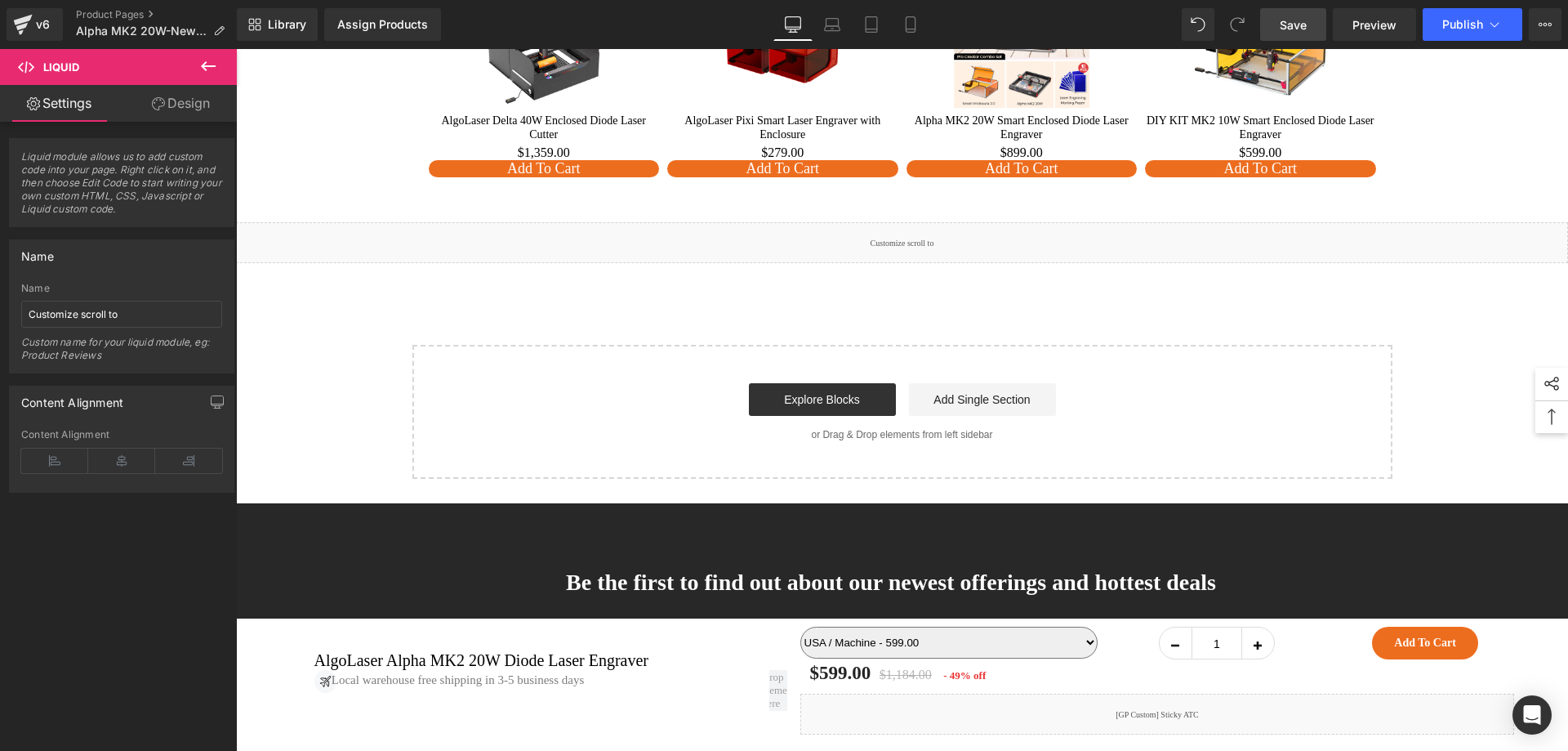
click at [1305, 23] on span "Save" at bounding box center [1294, 24] width 27 height 17
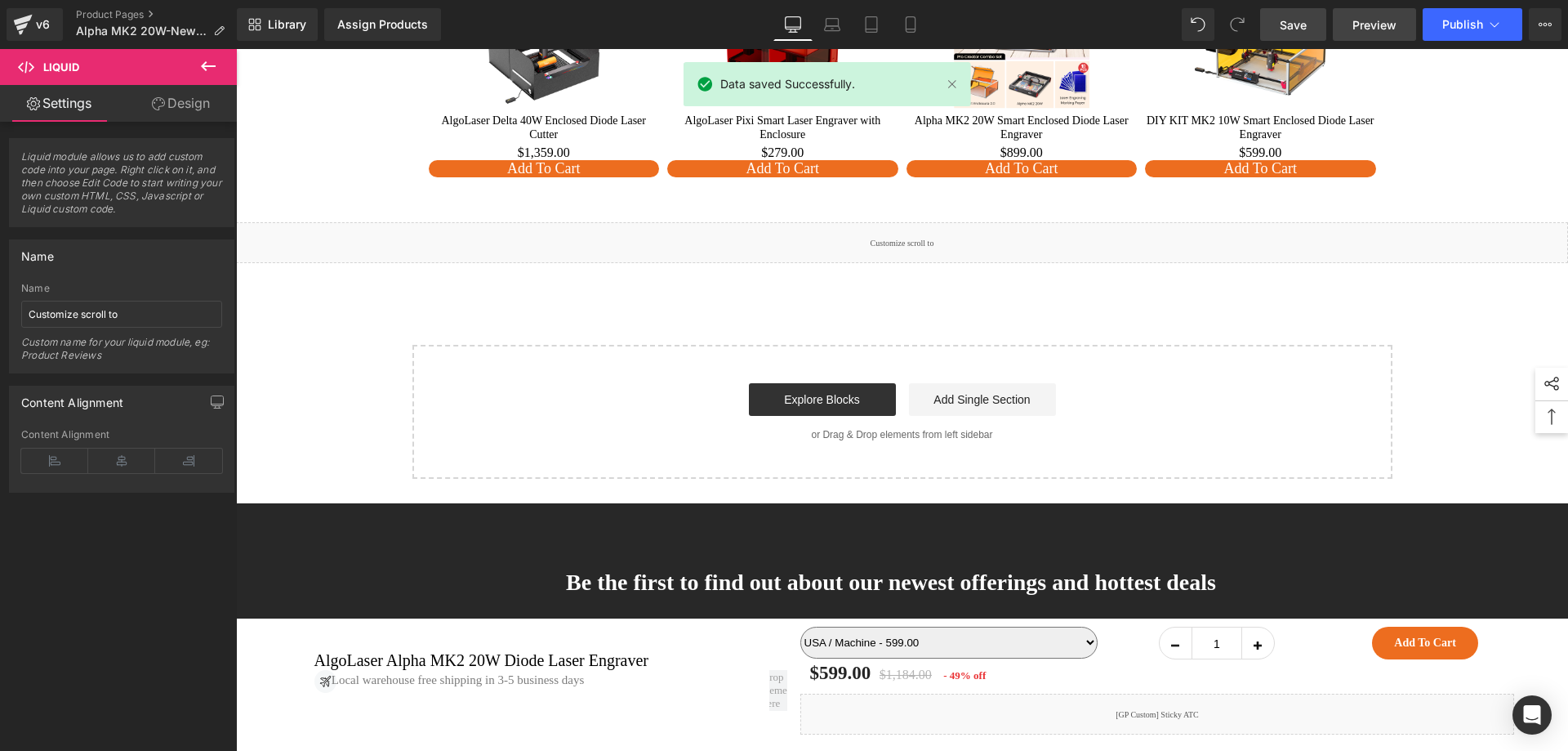
click at [1382, 19] on span "Preview" at bounding box center [1374, 24] width 44 height 17
click at [1382, 34] on link "Preview" at bounding box center [1374, 24] width 83 height 33
click at [1391, 21] on span "Preview" at bounding box center [1374, 24] width 44 height 17
click at [1382, 21] on span "Preview" at bounding box center [1374, 24] width 44 height 17
